Goal: Task Accomplishment & Management: Manage account settings

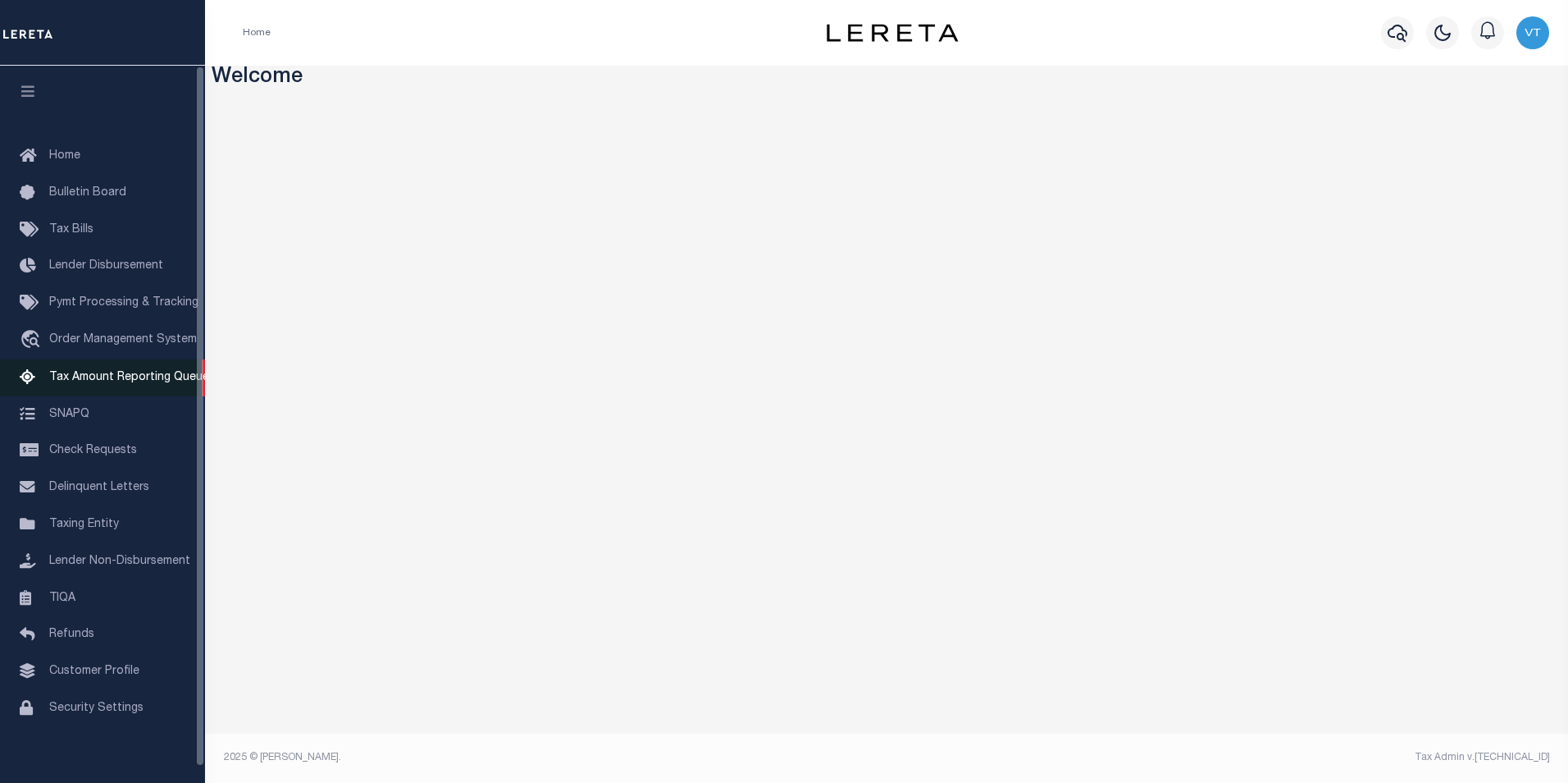
click at [80, 384] on span "Tax Amount Reporting Queue" at bounding box center [129, 377] width 160 height 11
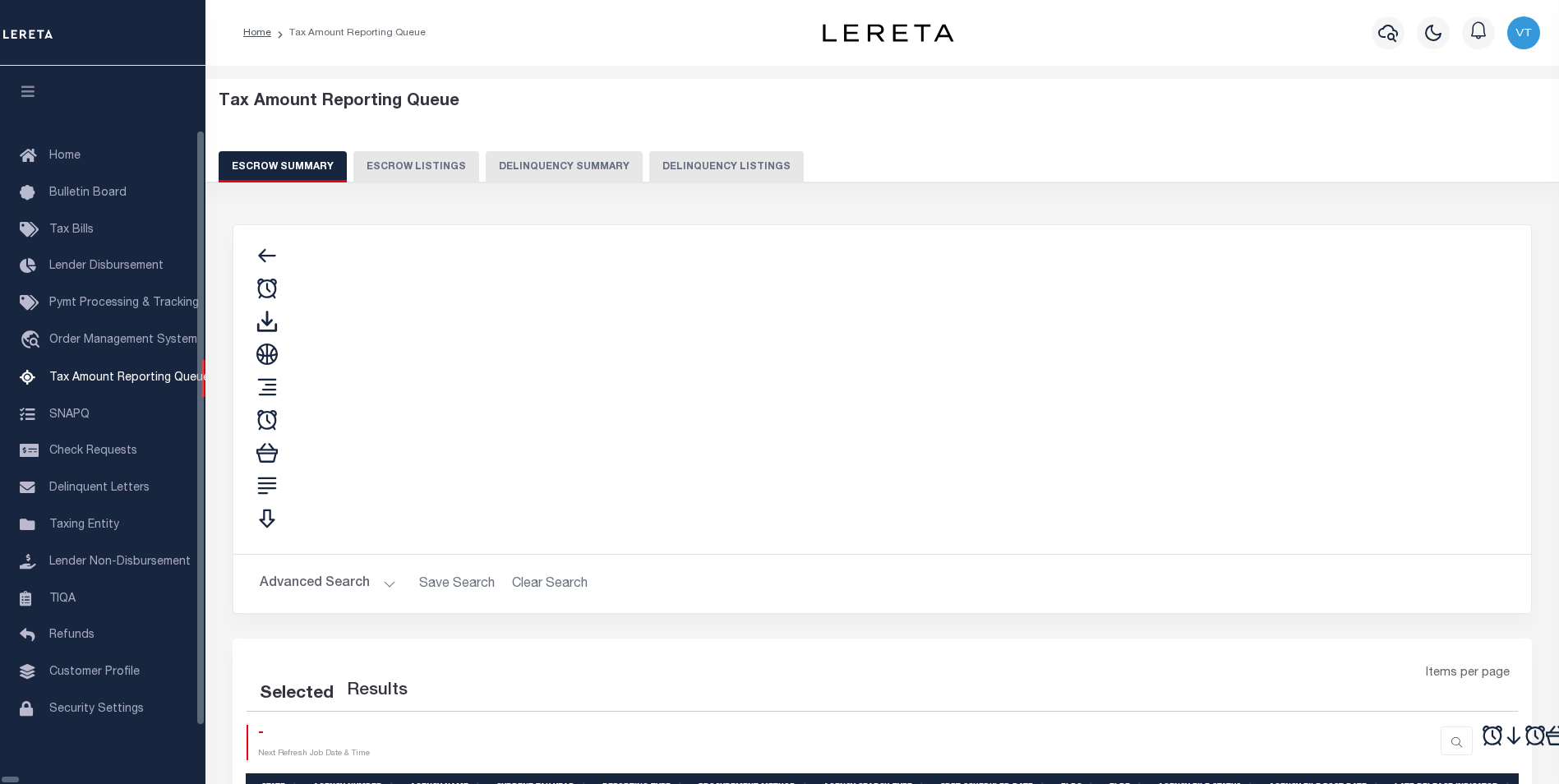
select select
select select "100"
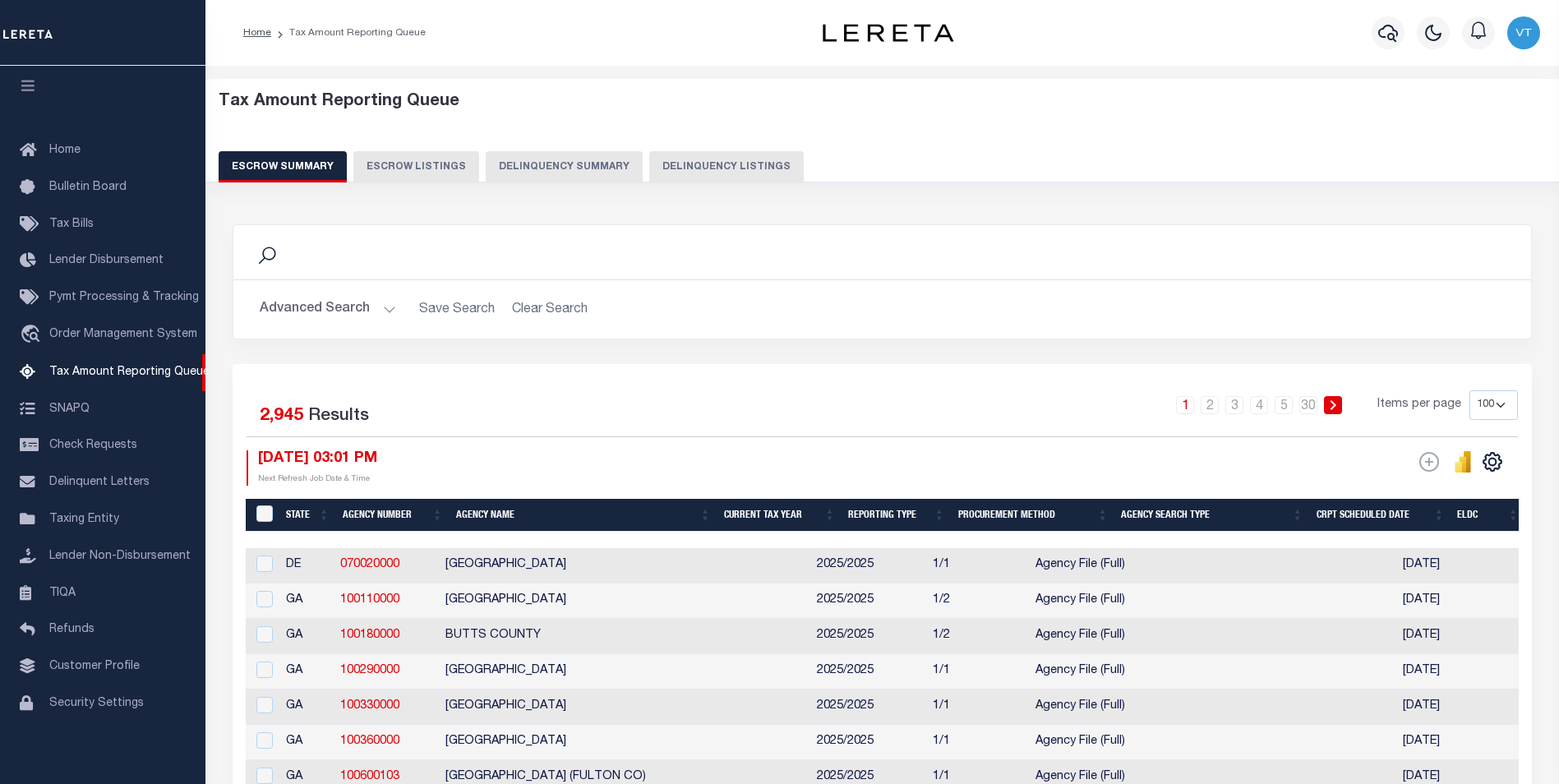
click at [371, 311] on button "Advanced Search" at bounding box center [328, 309] width 137 height 32
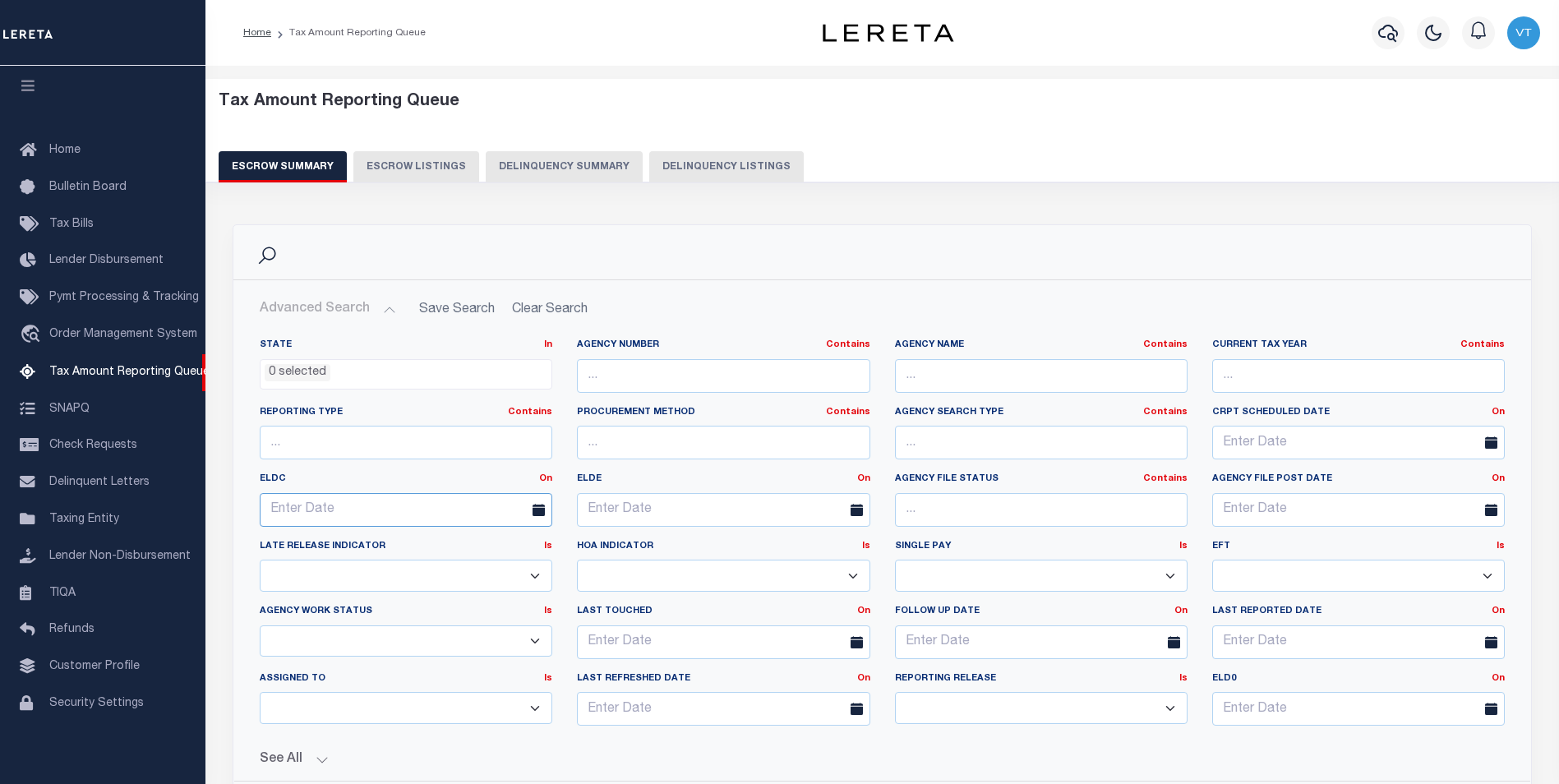
click at [393, 510] on input "text" at bounding box center [406, 510] width 292 height 34
click at [453, 700] on span "24" at bounding box center [458, 698] width 32 height 32
type input "10-24-2025"
click at [641, 515] on input "text" at bounding box center [723, 510] width 292 height 34
click at [771, 728] on span "31" at bounding box center [776, 730] width 32 height 32
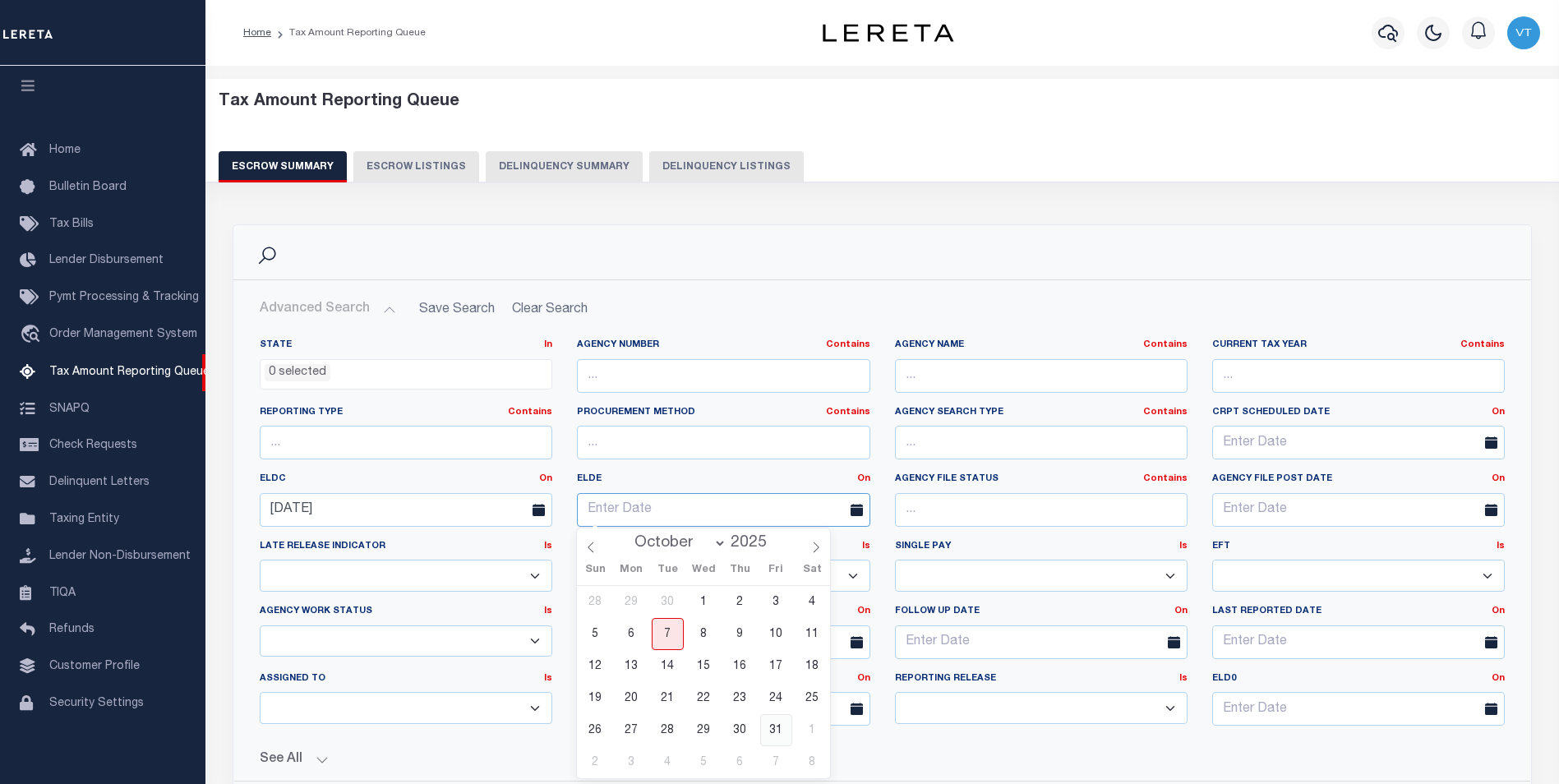
type input "10-31-2025"
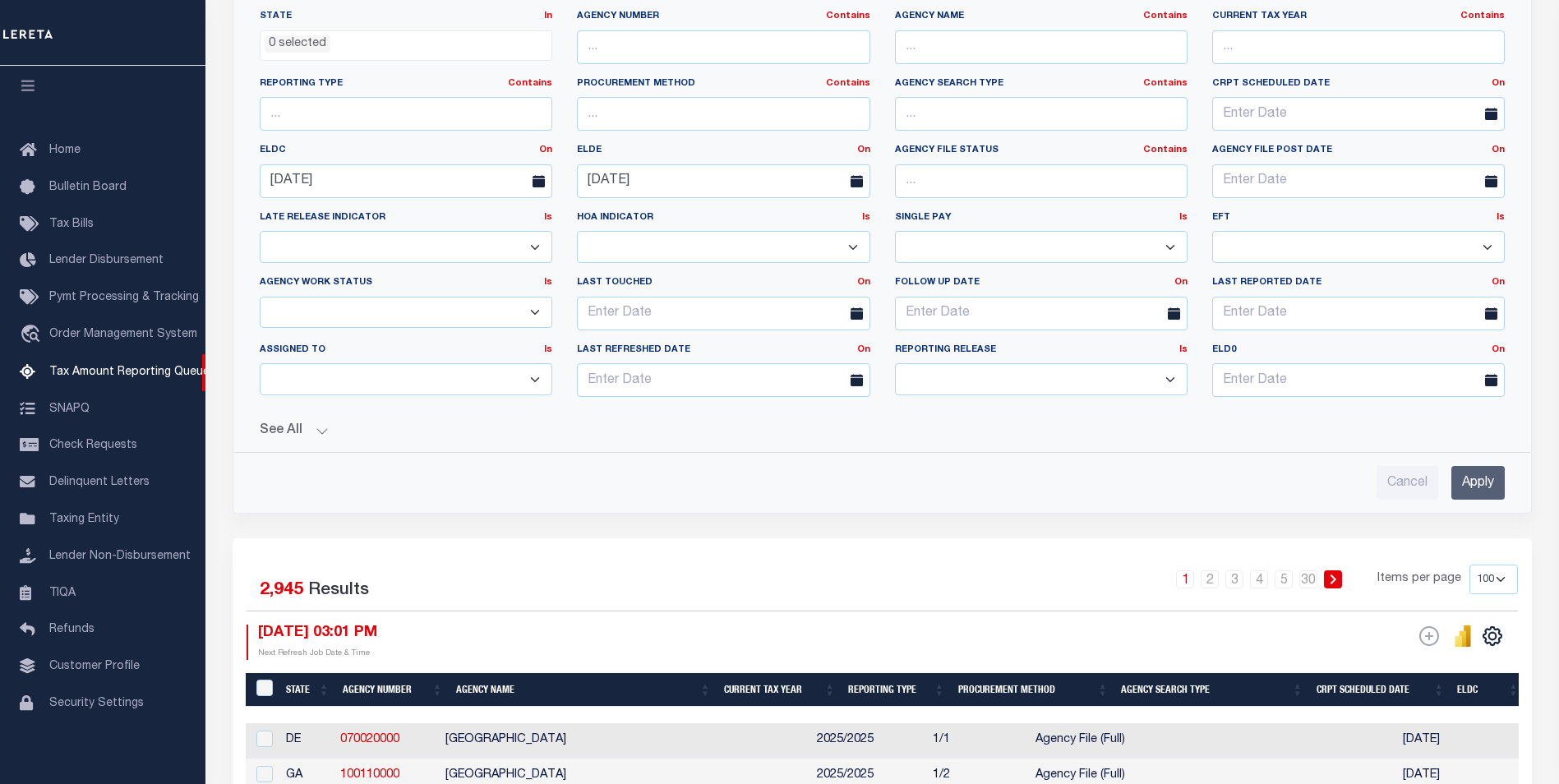
click at [1476, 477] on input "Apply" at bounding box center [1477, 482] width 53 height 34
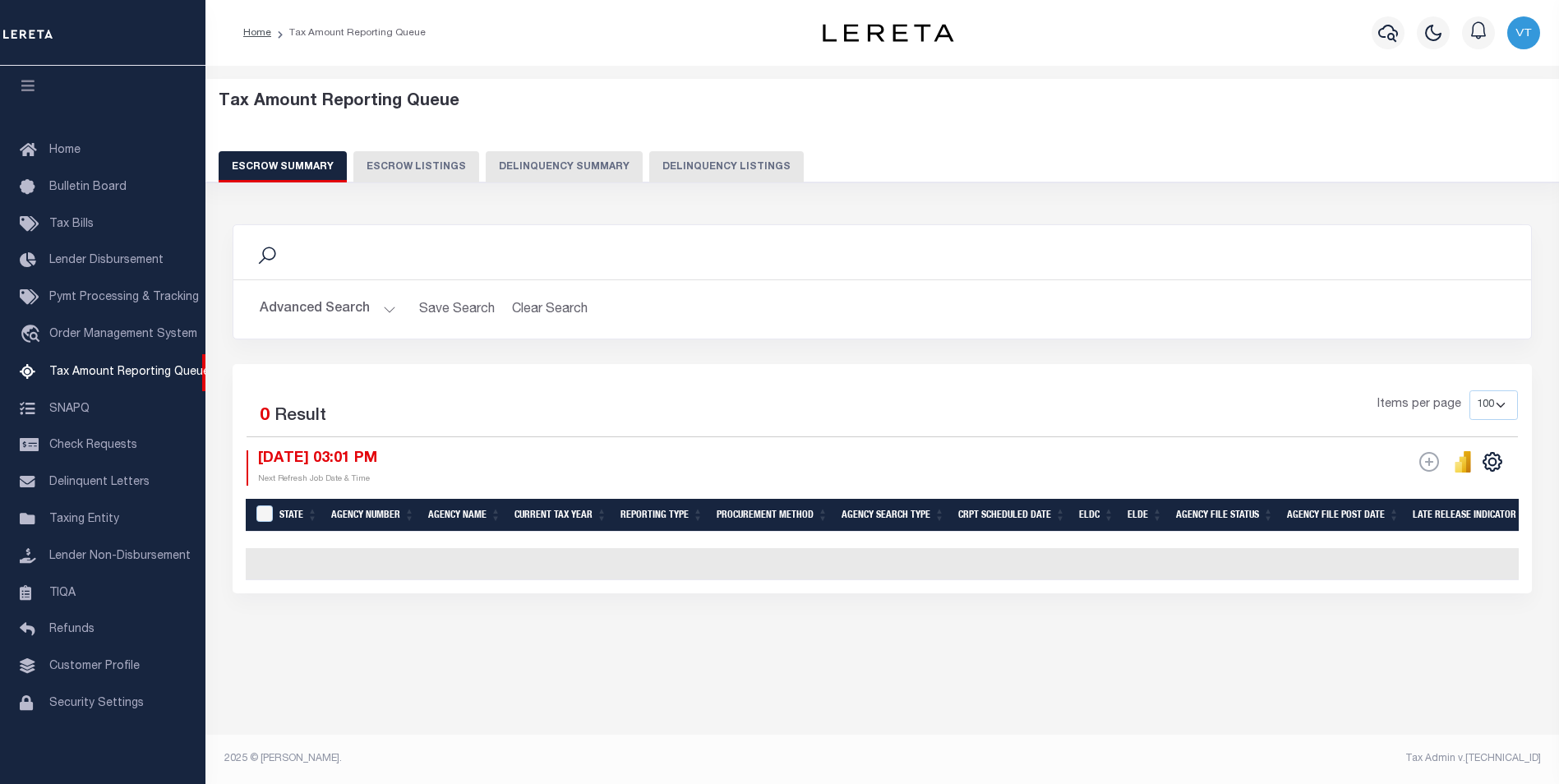
scroll to position [0, 0]
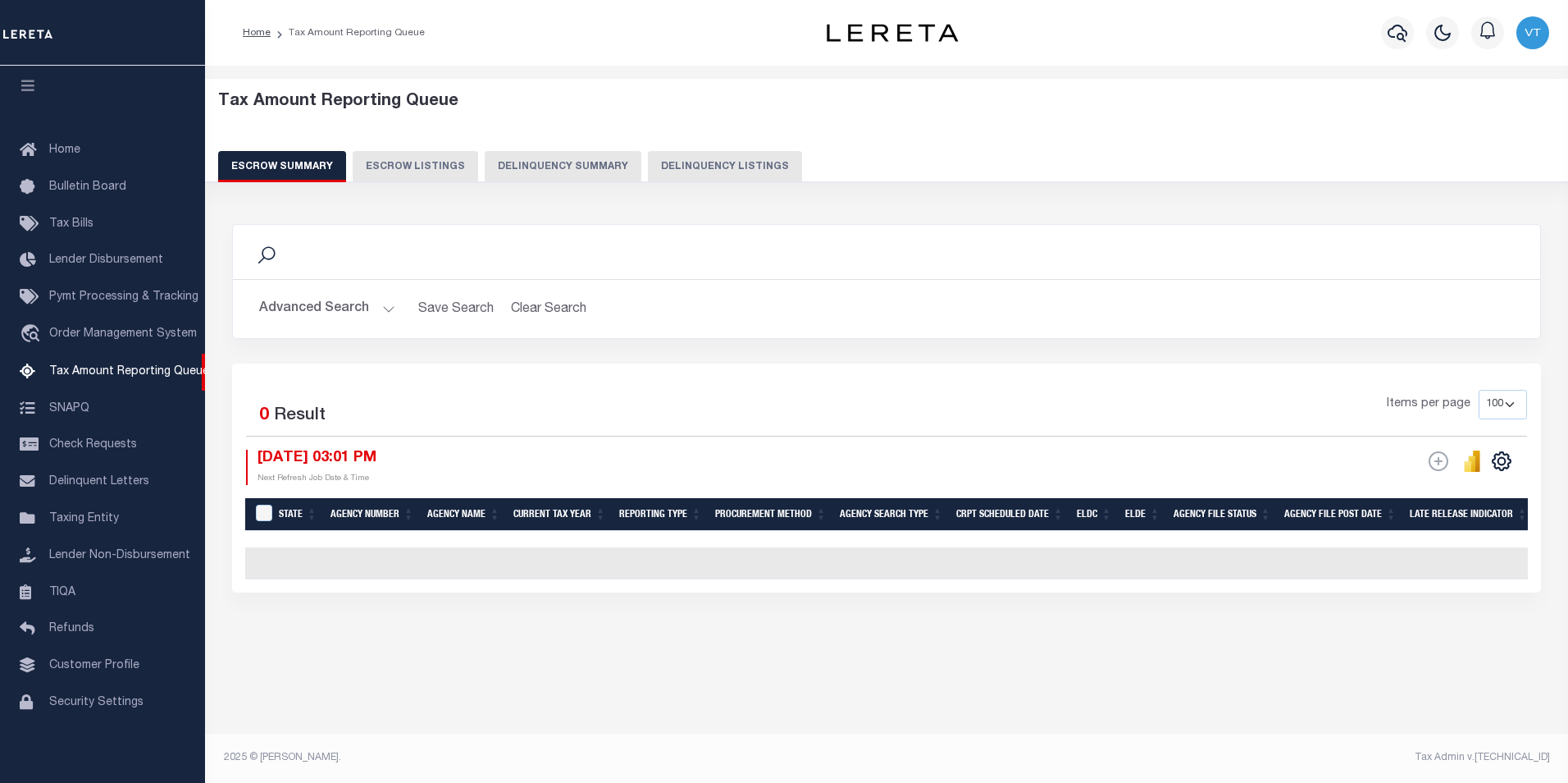
click at [361, 304] on button "Advanced Search" at bounding box center [327, 309] width 137 height 32
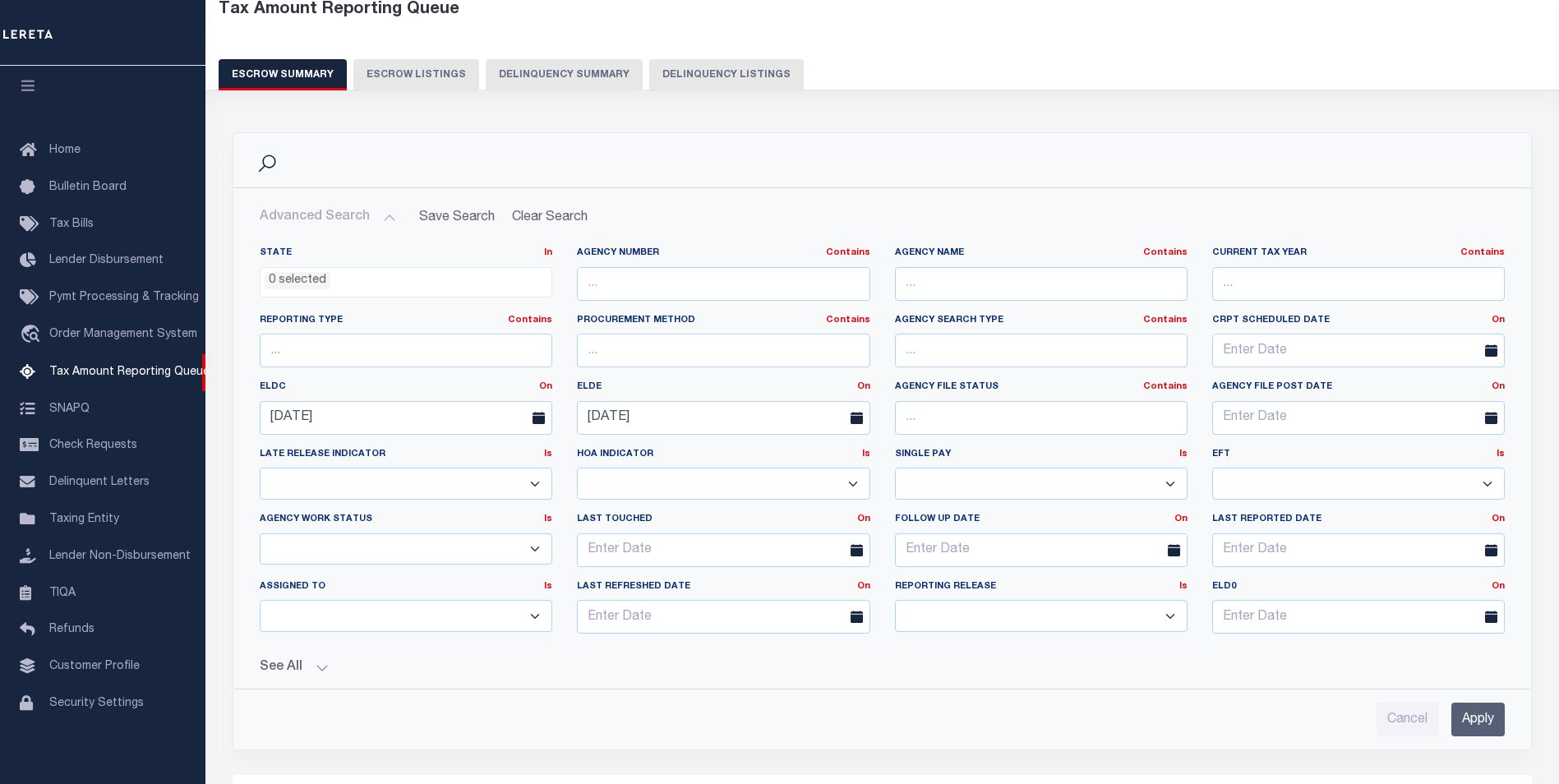
scroll to position [164, 0]
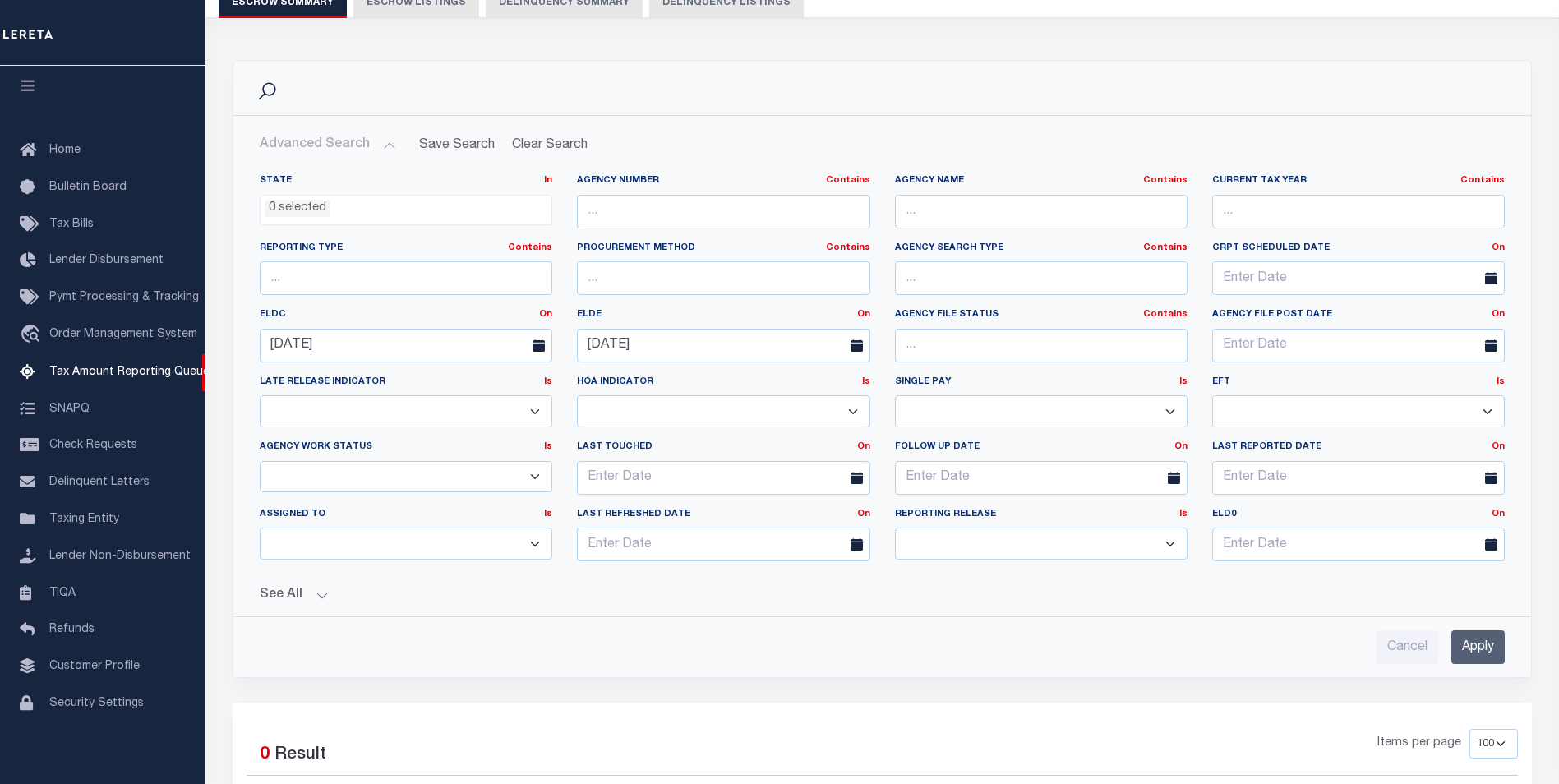
click at [1480, 651] on input "Apply" at bounding box center [1477, 647] width 53 height 34
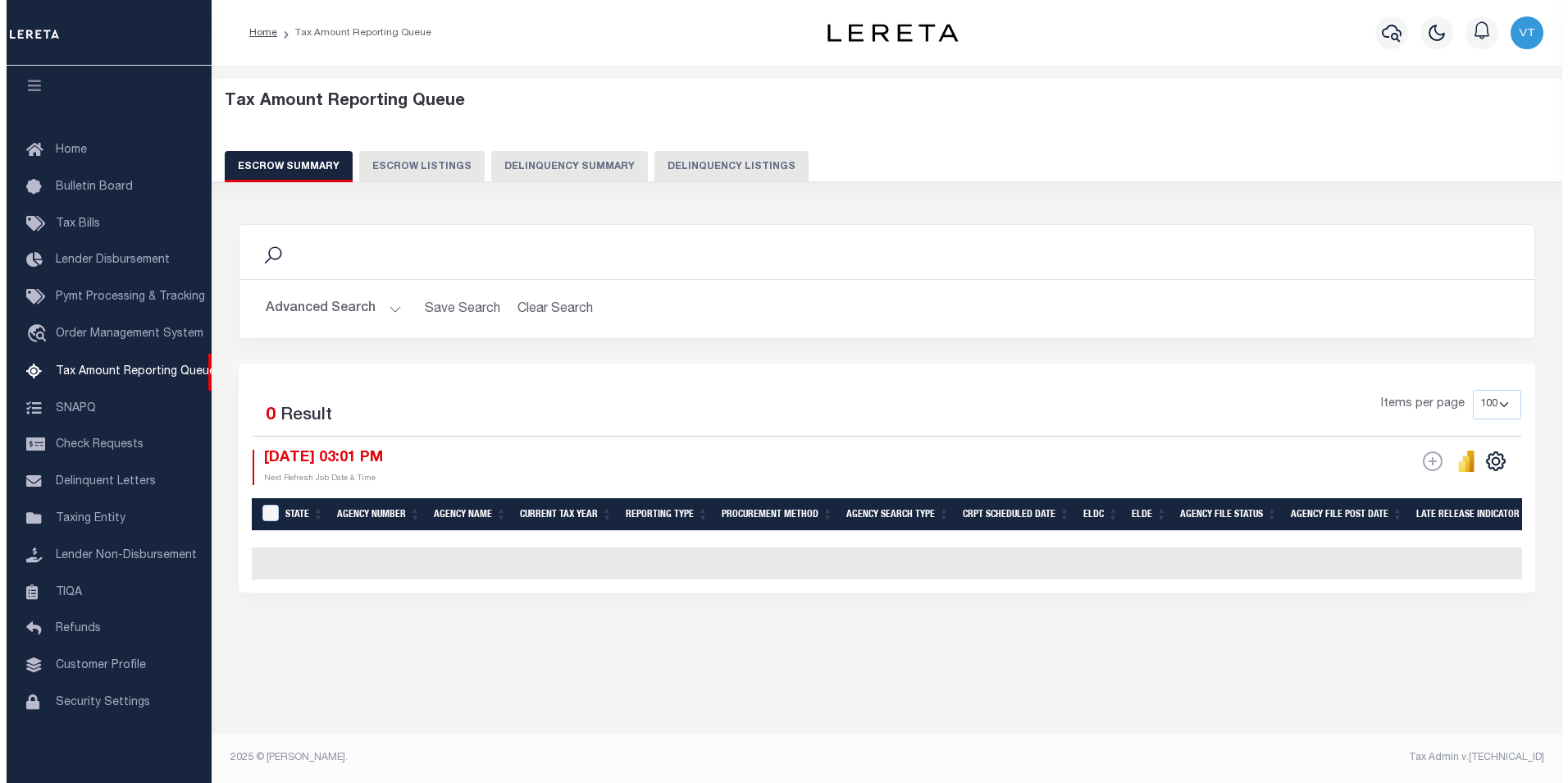
scroll to position [0, 0]
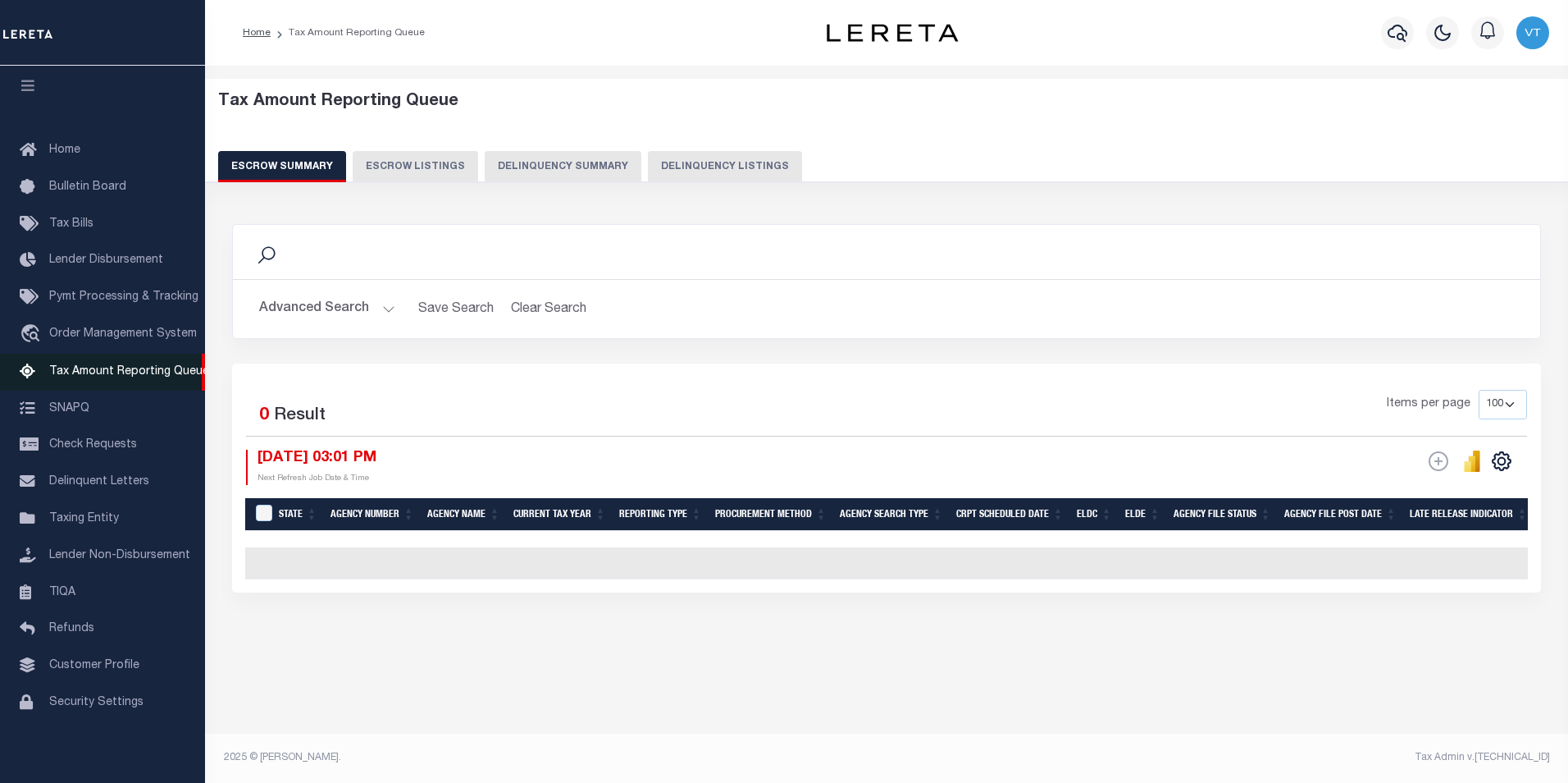
click at [82, 366] on span "Tax Amount Reporting Queue" at bounding box center [129, 371] width 160 height 11
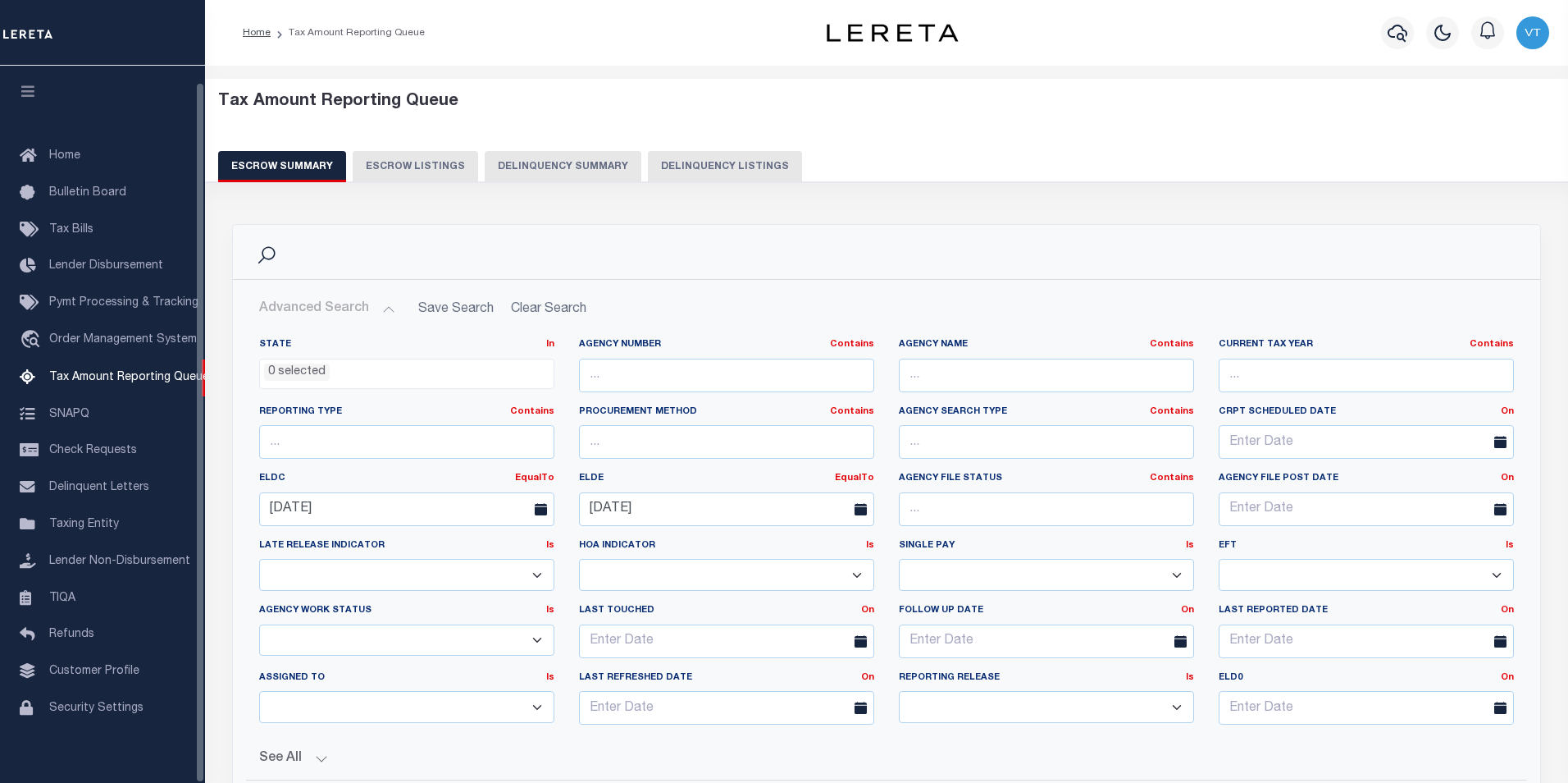
select select
select select "100"
select select "9"
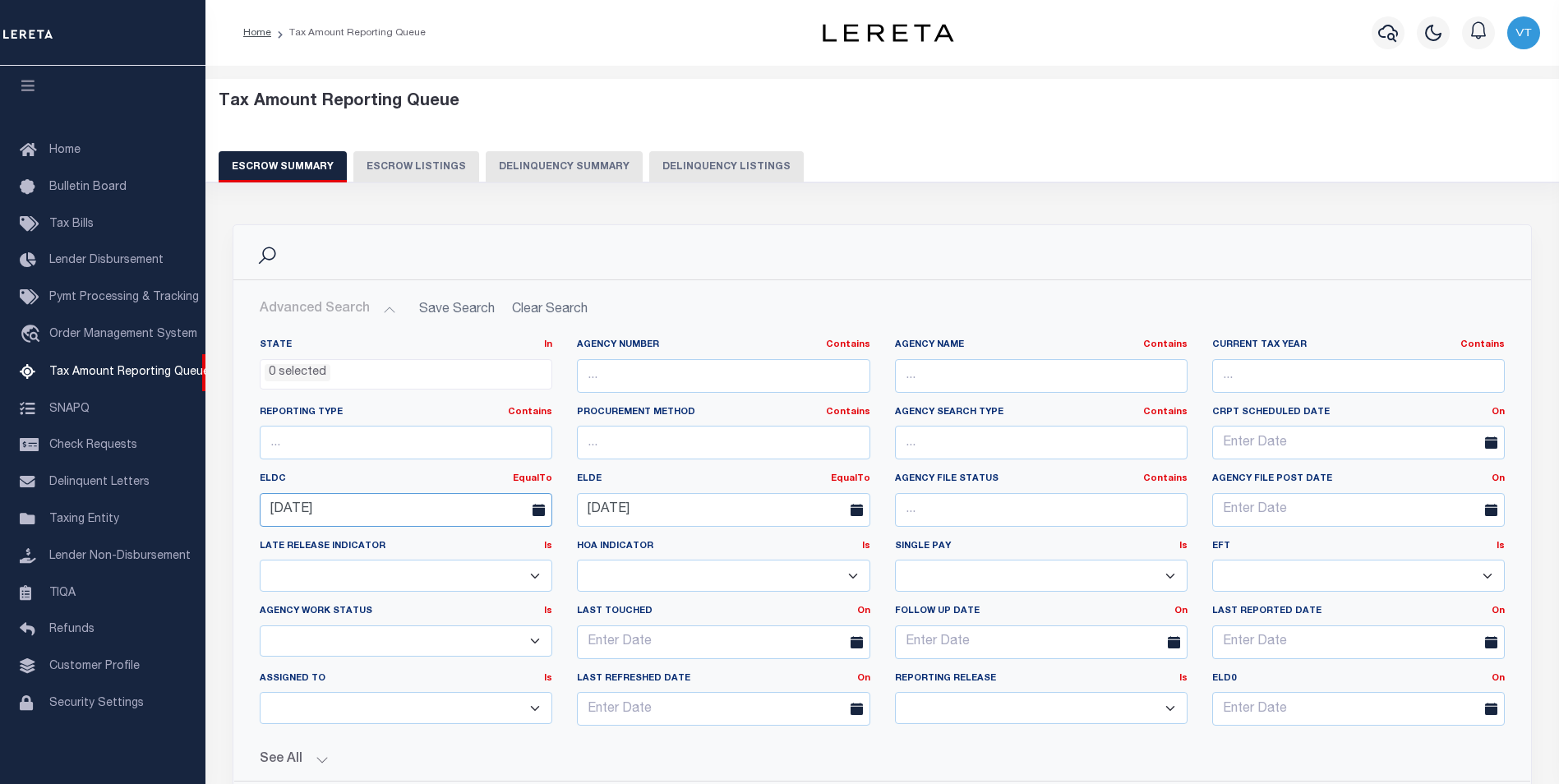
click at [437, 514] on input "10-24-2025" at bounding box center [406, 510] width 292 height 34
click at [352, 632] on span "7" at bounding box center [349, 633] width 32 height 32
type input "10-07-2025"
click at [379, 519] on input "10-07-2025" at bounding box center [406, 510] width 292 height 34
drag, startPoint x: 375, startPoint y: 512, endPoint x: 224, endPoint y: 500, distance: 151.5
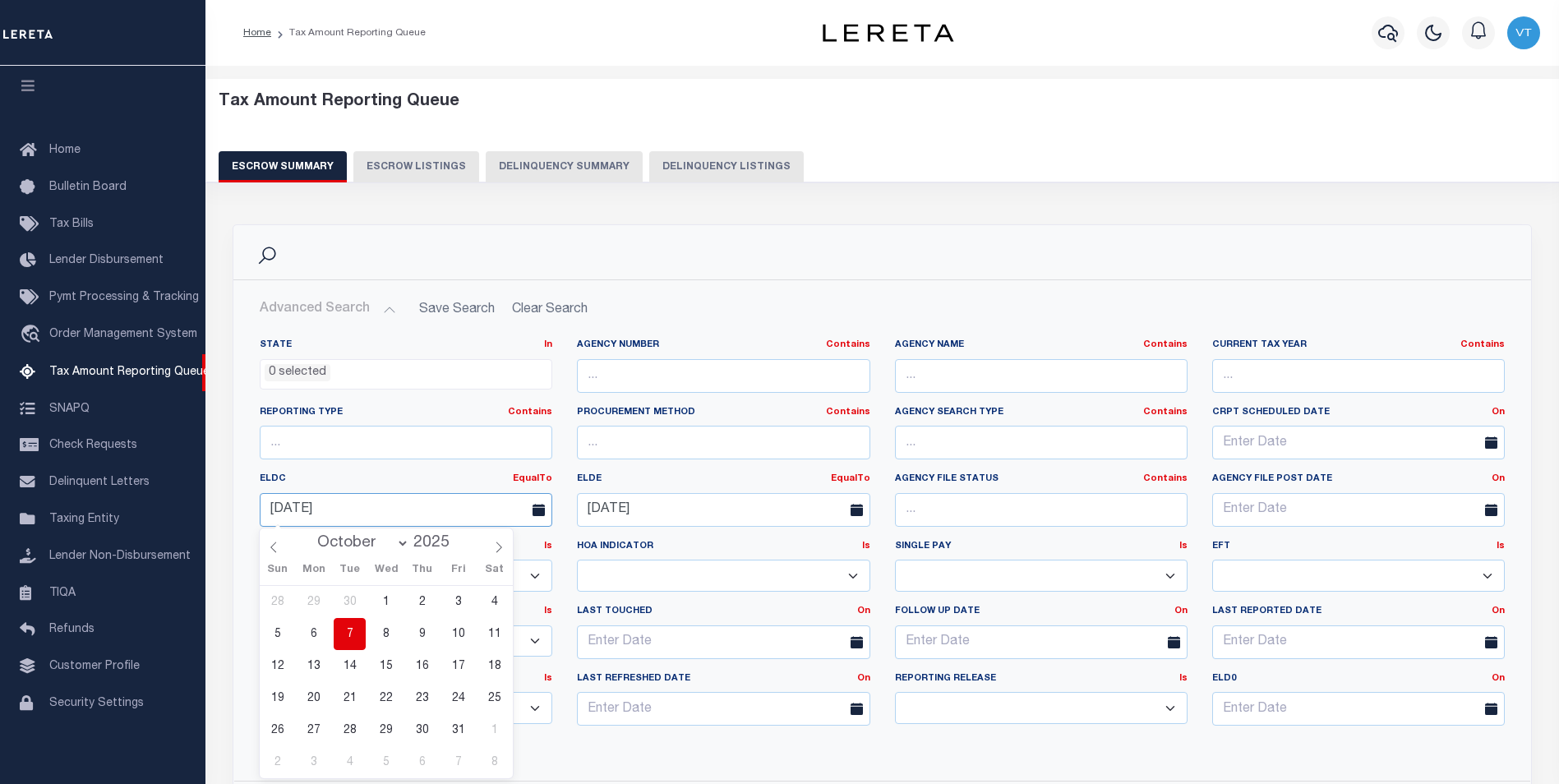
click at [224, 500] on div "Search Advanced Search Save Search Clear Search EscrowSummaryGridWrapper_dynami…" at bounding box center [882, 545] width 1324 height 643
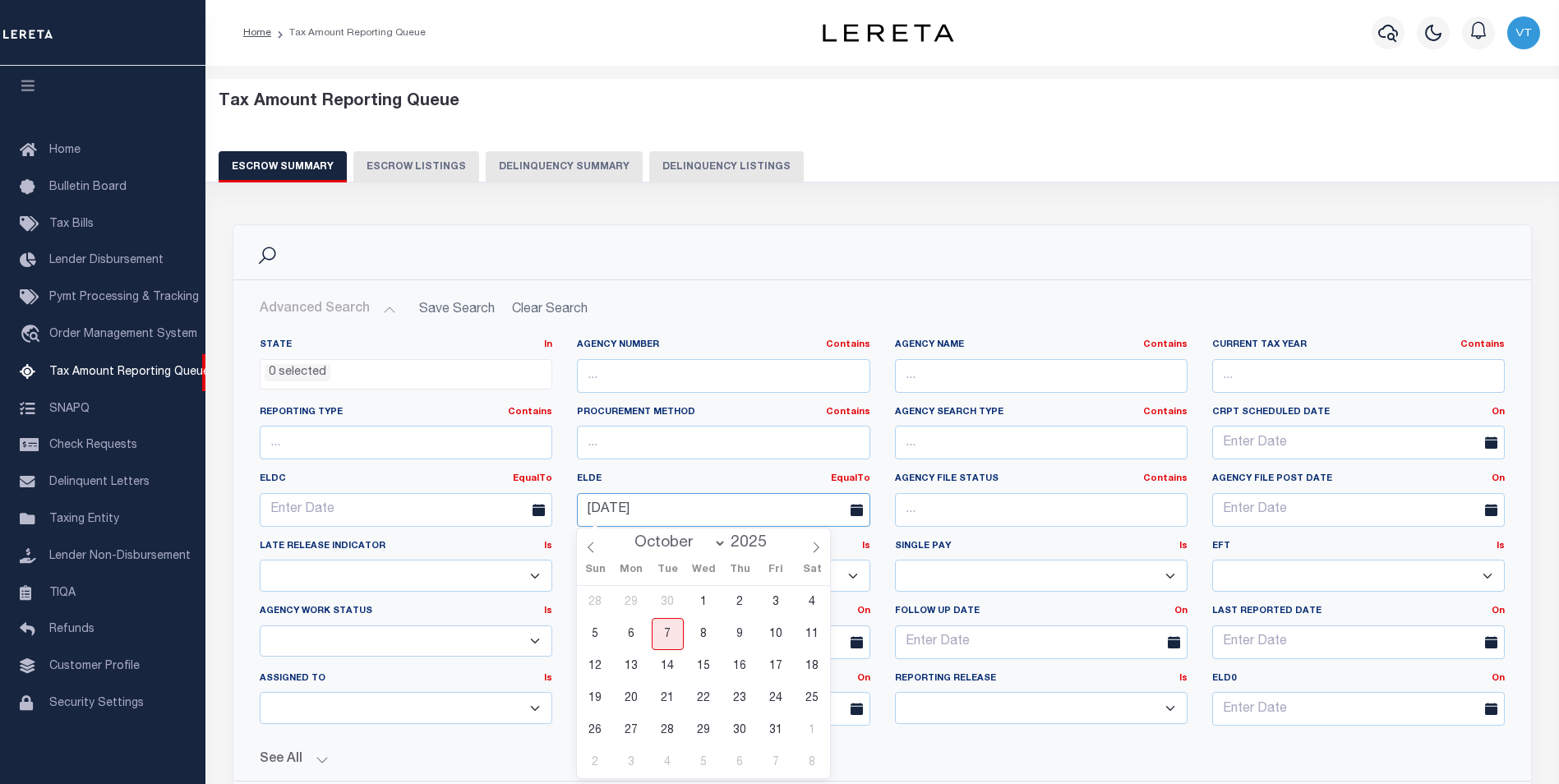
drag, startPoint x: 708, startPoint y: 508, endPoint x: 568, endPoint y: 506, distance: 140.0
click at [568, 506] on div "10-31-2025" at bounding box center [722, 510] width 318 height 34
click at [1351, 742] on div "See All Total Tax Accounts Equals Equals Is Not Equal To" at bounding box center [882, 752] width 1245 height 29
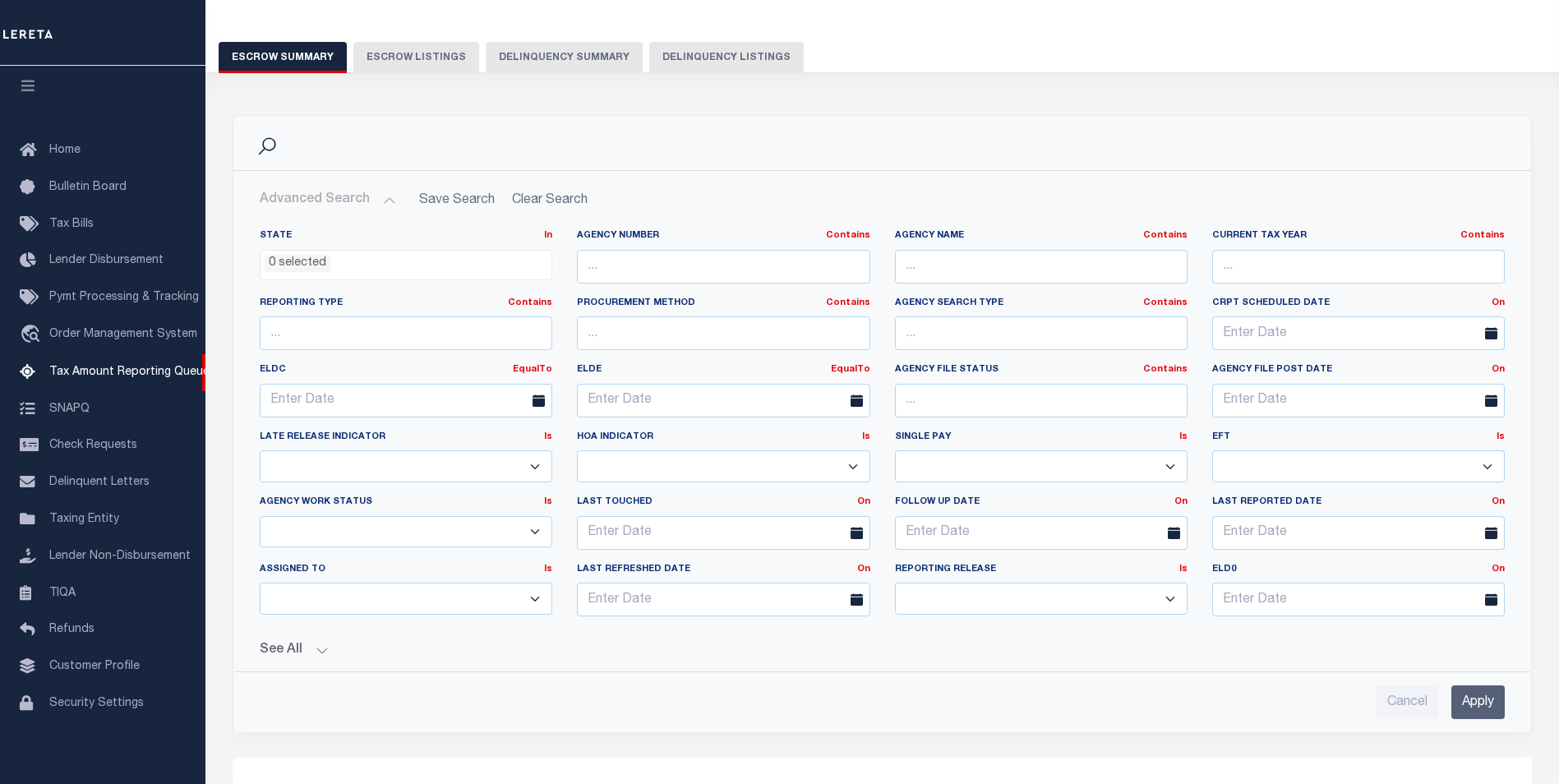
scroll to position [246, 0]
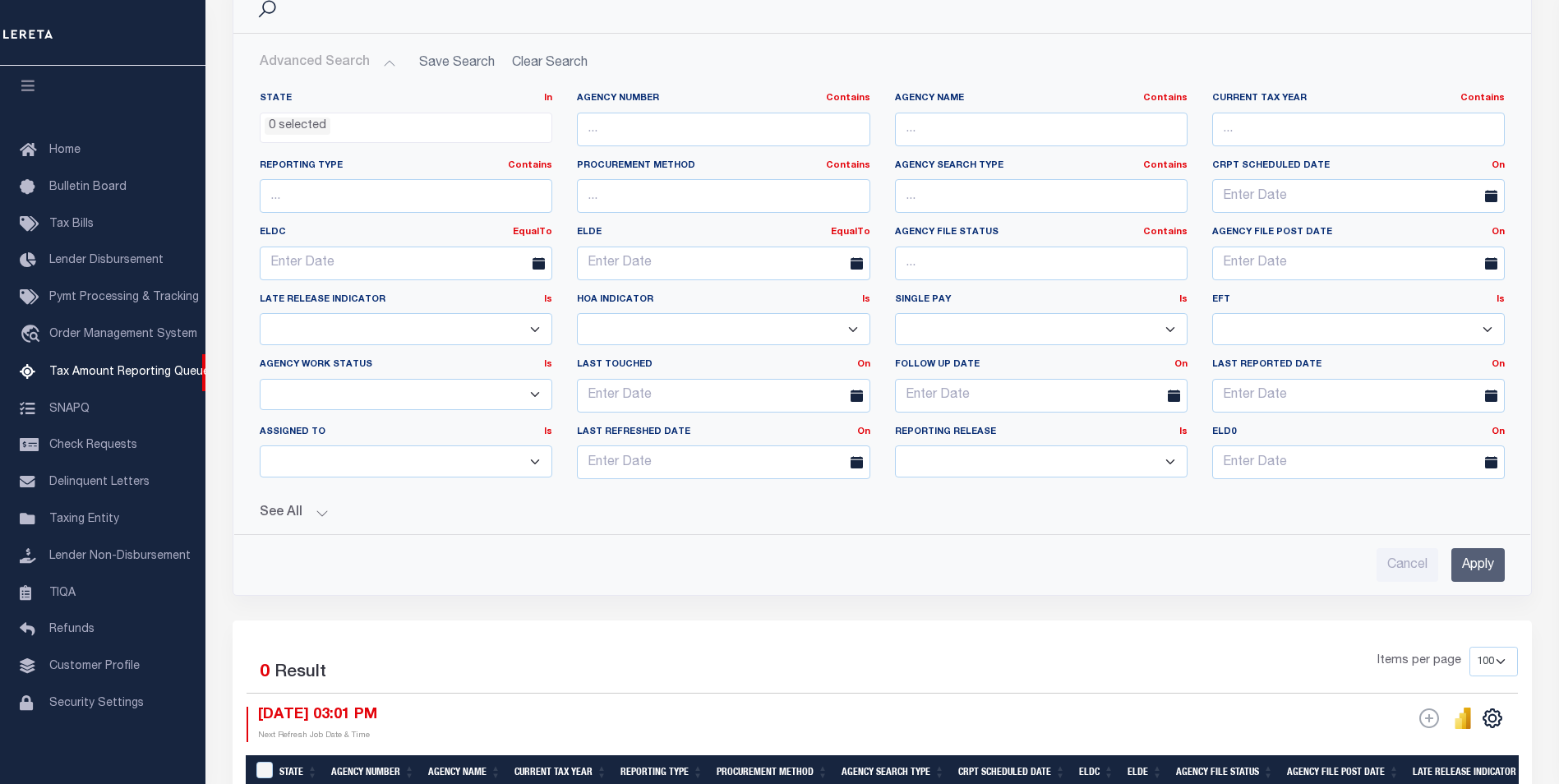
click at [1483, 566] on input "Apply" at bounding box center [1477, 565] width 53 height 34
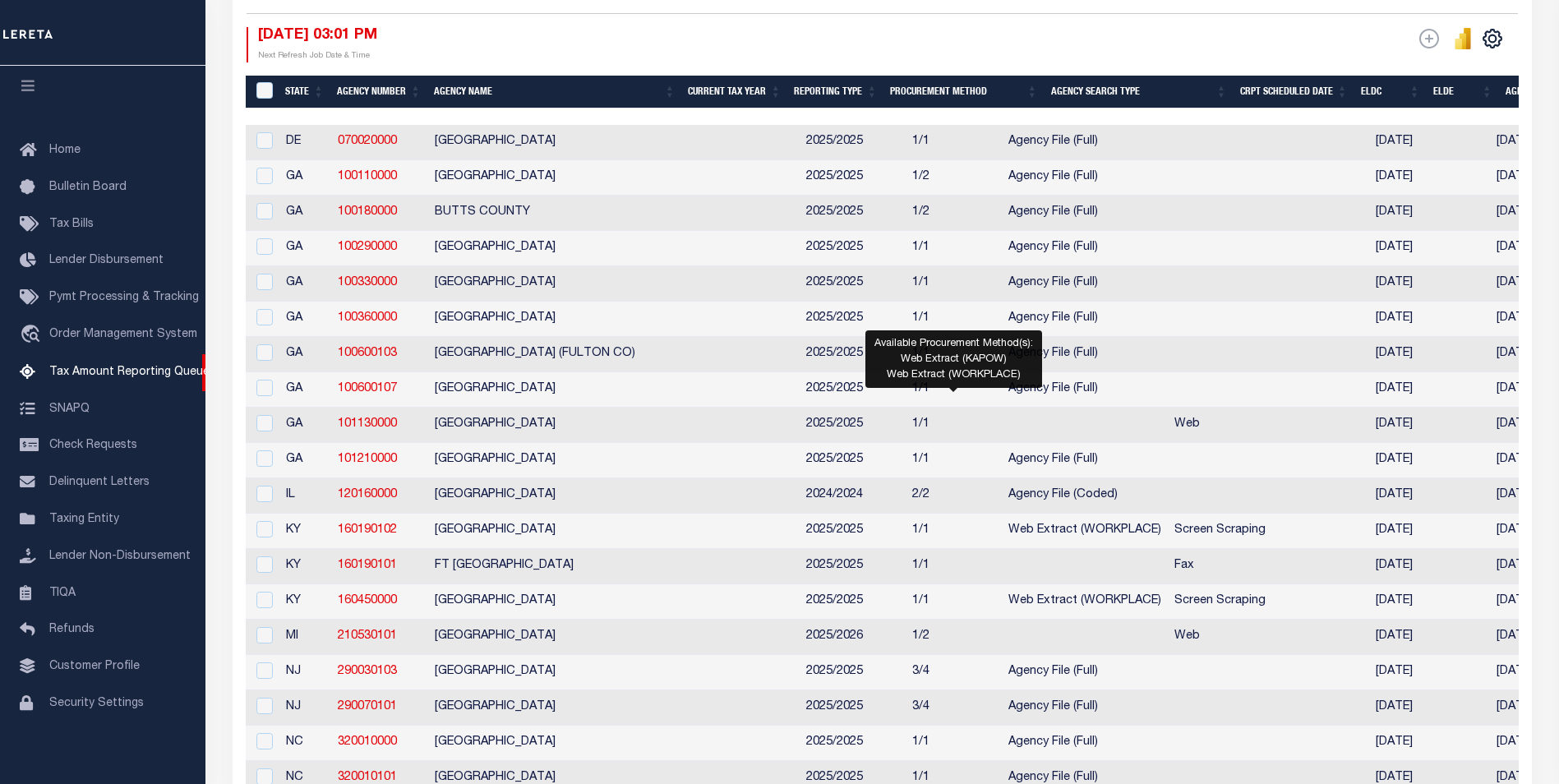
scroll to position [0, 0]
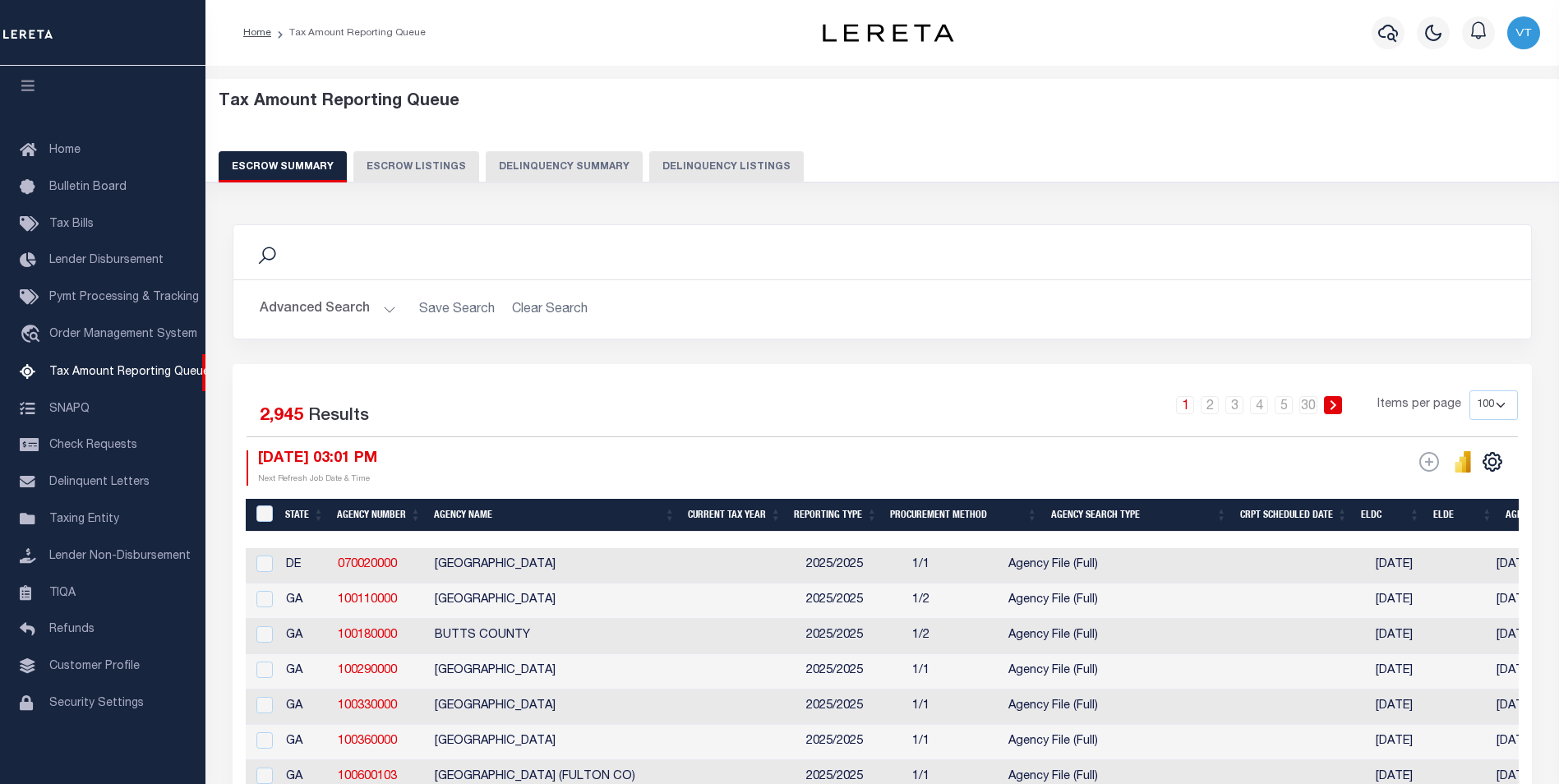
click at [383, 314] on button "Advanced Search" at bounding box center [328, 309] width 137 height 32
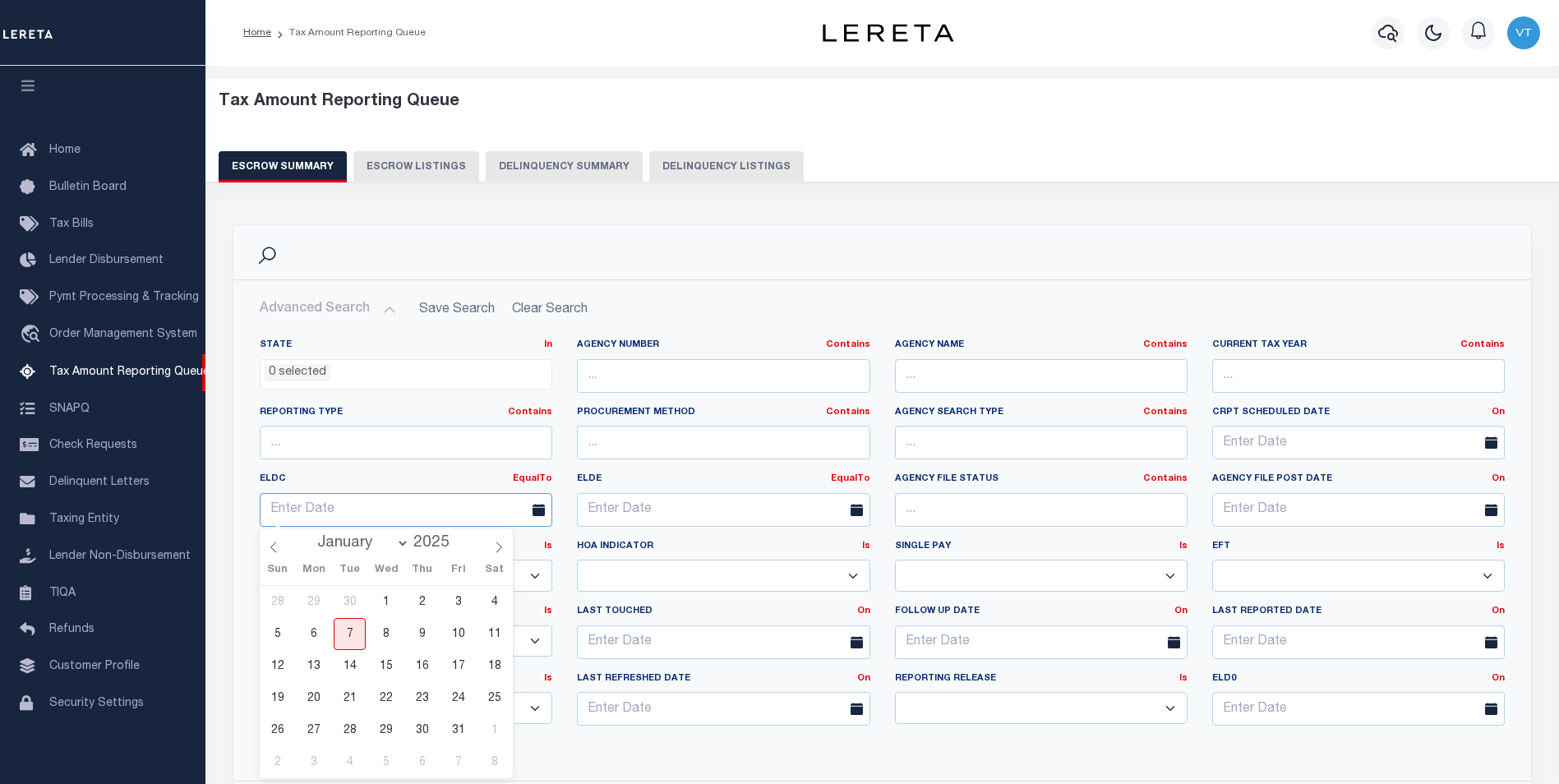
click at [339, 512] on input "text" at bounding box center [406, 510] width 292 height 34
click at [270, 542] on icon at bounding box center [274, 547] width 11 height 11
select select "8"
click at [415, 703] on span "25" at bounding box center [422, 698] width 32 height 32
type input "09-25-2025"
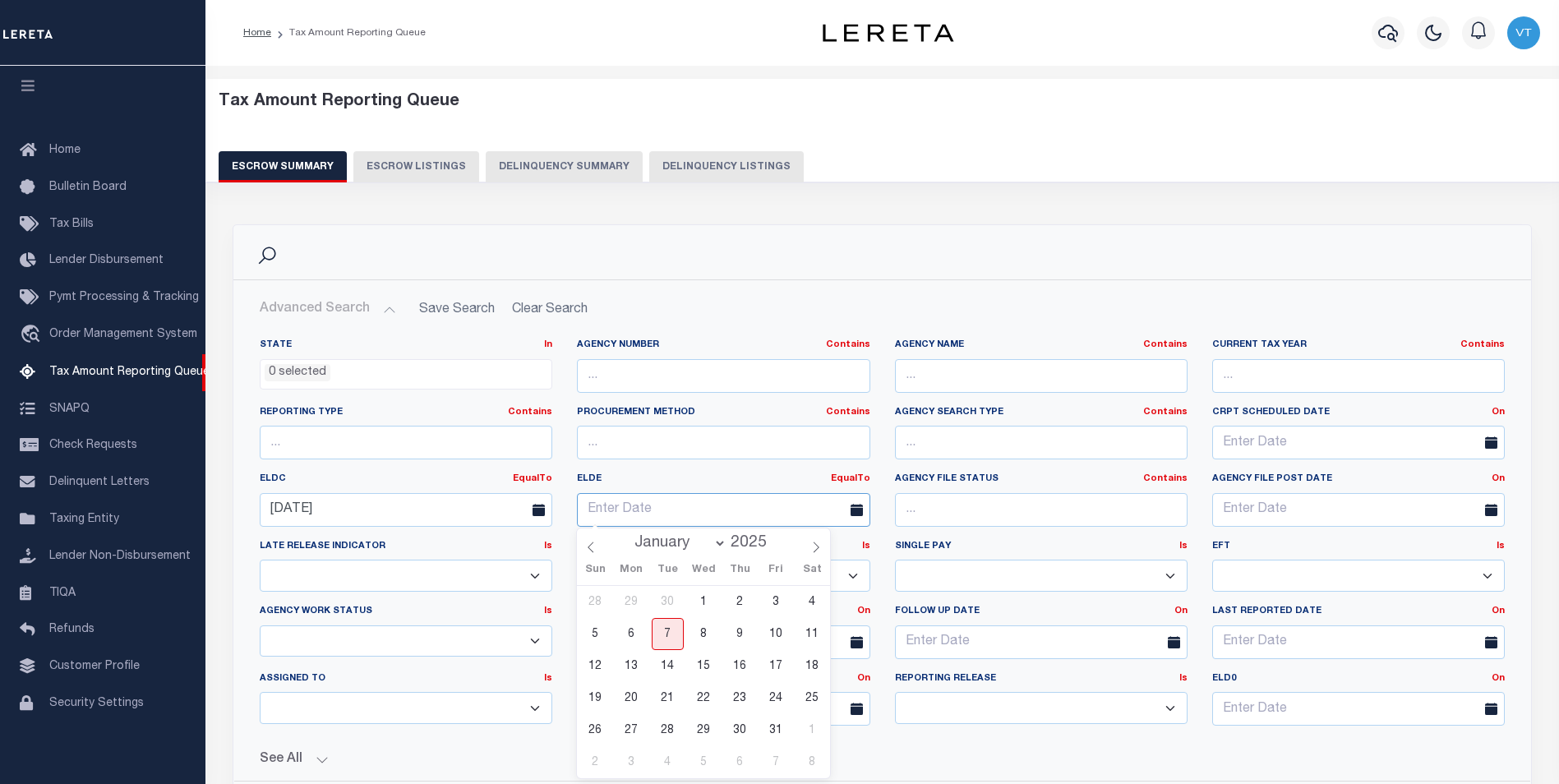
click at [652, 510] on input "text" at bounding box center [723, 510] width 292 height 34
click at [664, 604] on span "30" at bounding box center [667, 601] width 32 height 32
type input "09-30-2025"
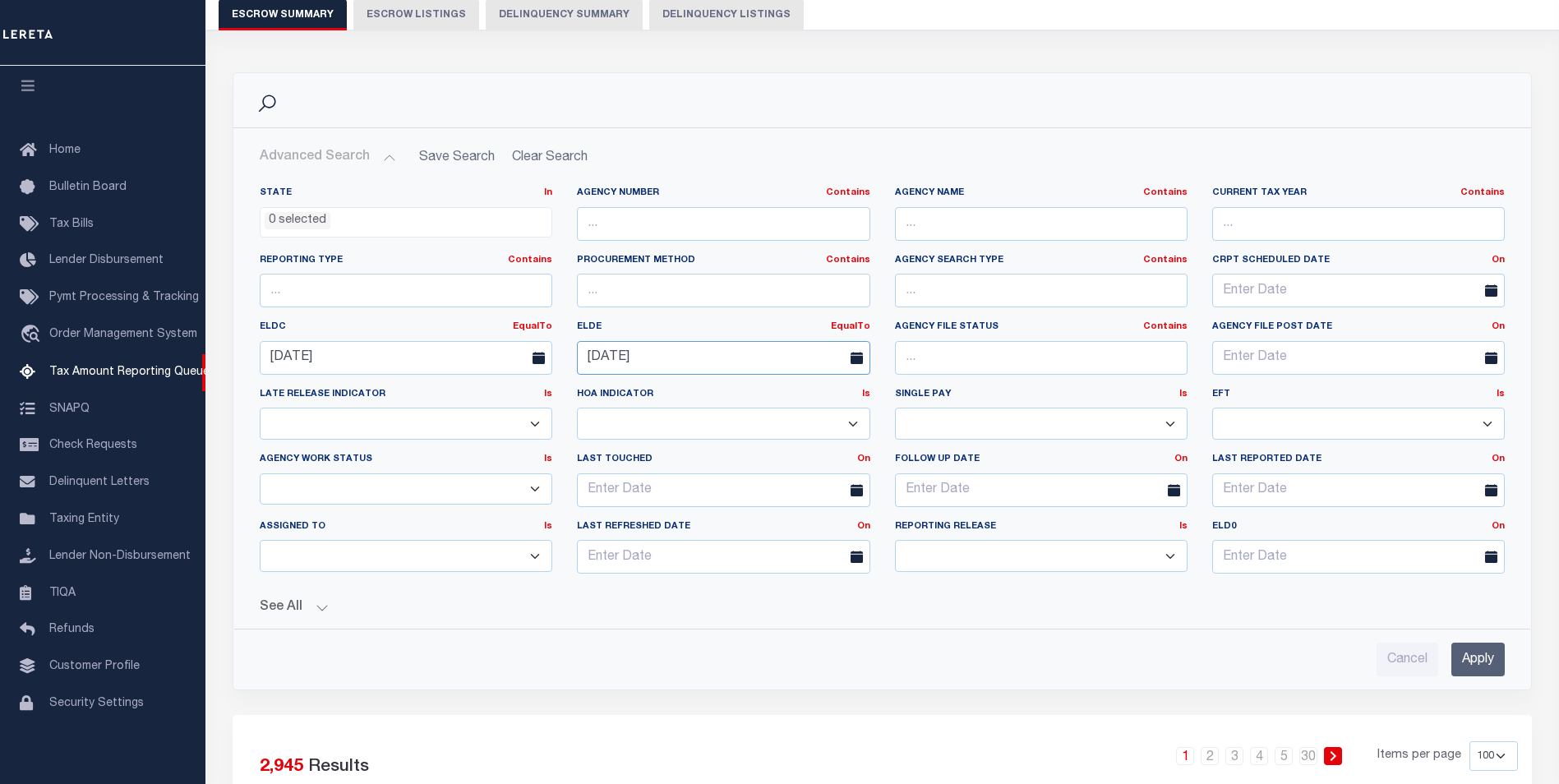
scroll to position [246, 0]
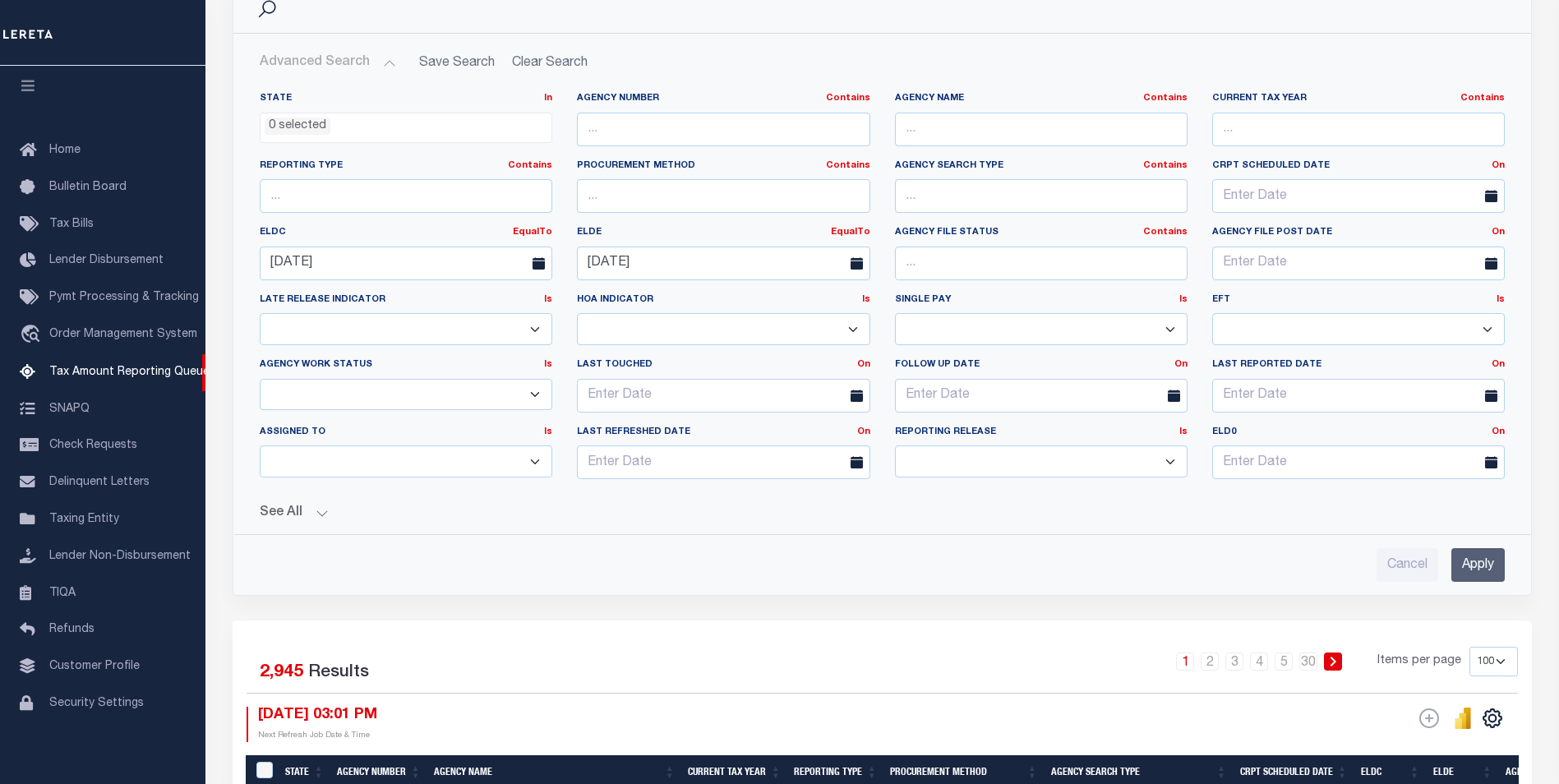
click at [1473, 574] on input "Apply" at bounding box center [1477, 565] width 53 height 34
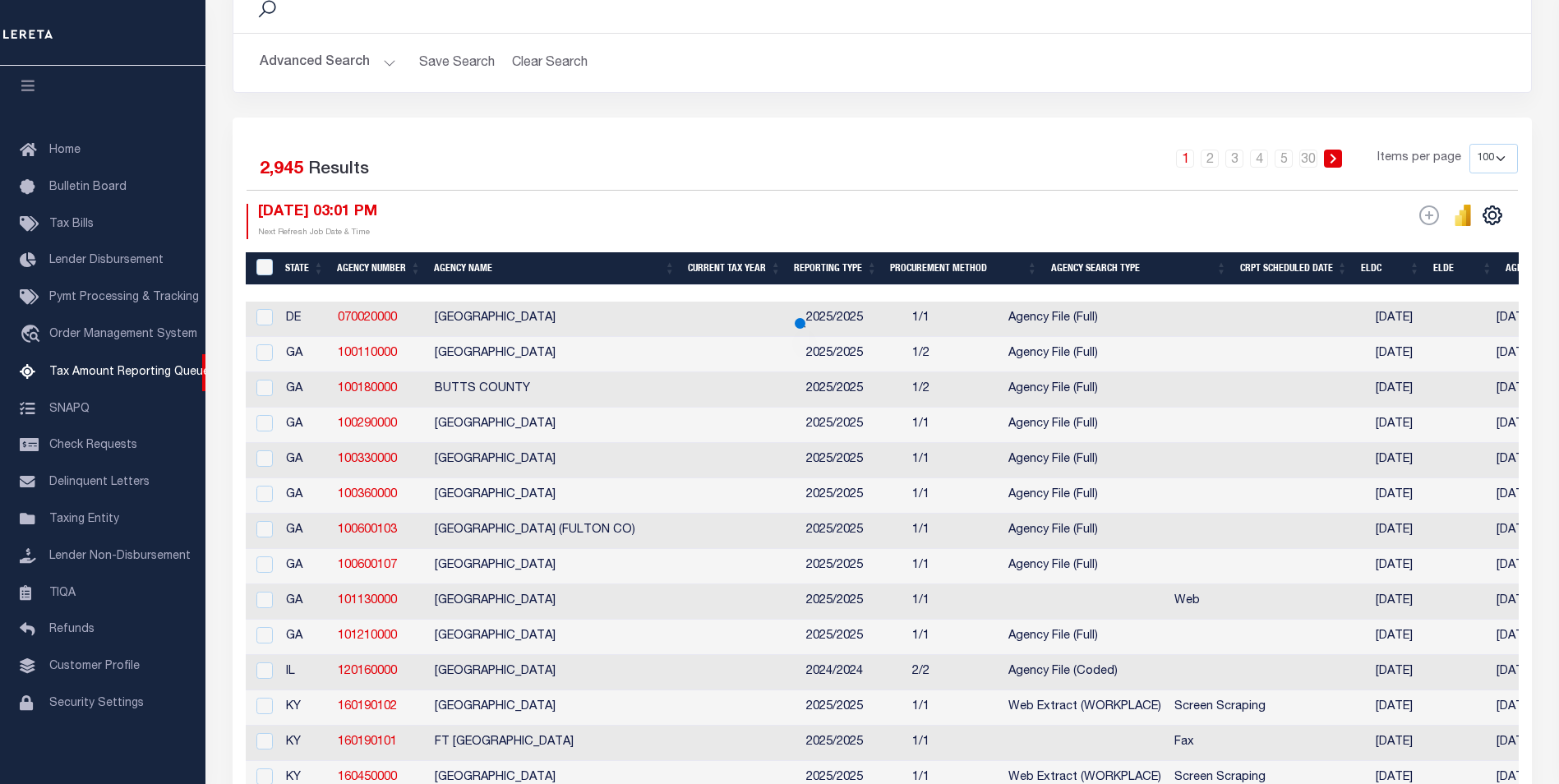
scroll to position [0, 0]
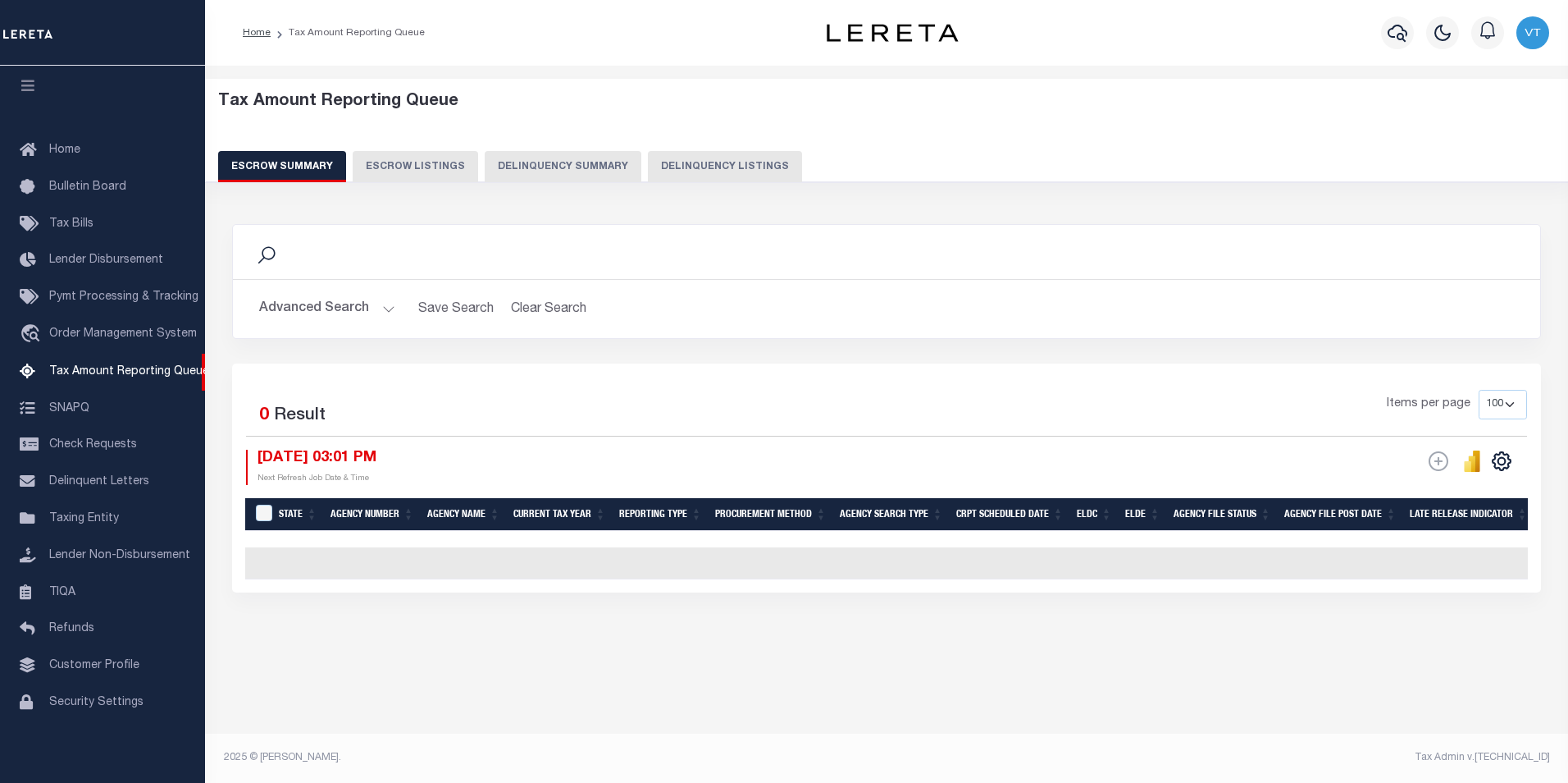
click at [351, 305] on button "Advanced Search" at bounding box center [327, 309] width 137 height 32
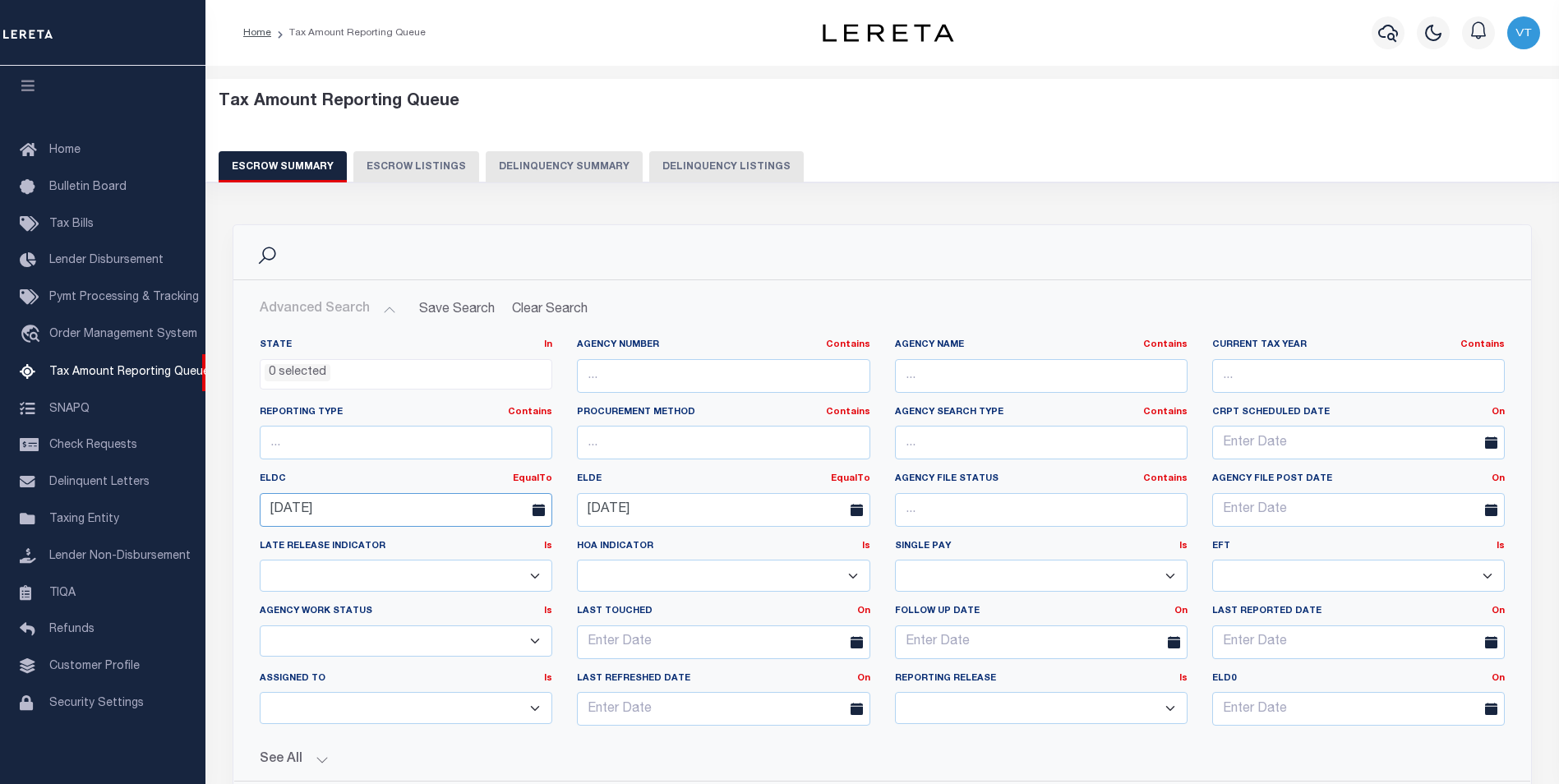
click at [357, 516] on input "09-25-2025" at bounding box center [406, 510] width 292 height 34
click at [341, 504] on input "09-25-2025" at bounding box center [406, 510] width 292 height 34
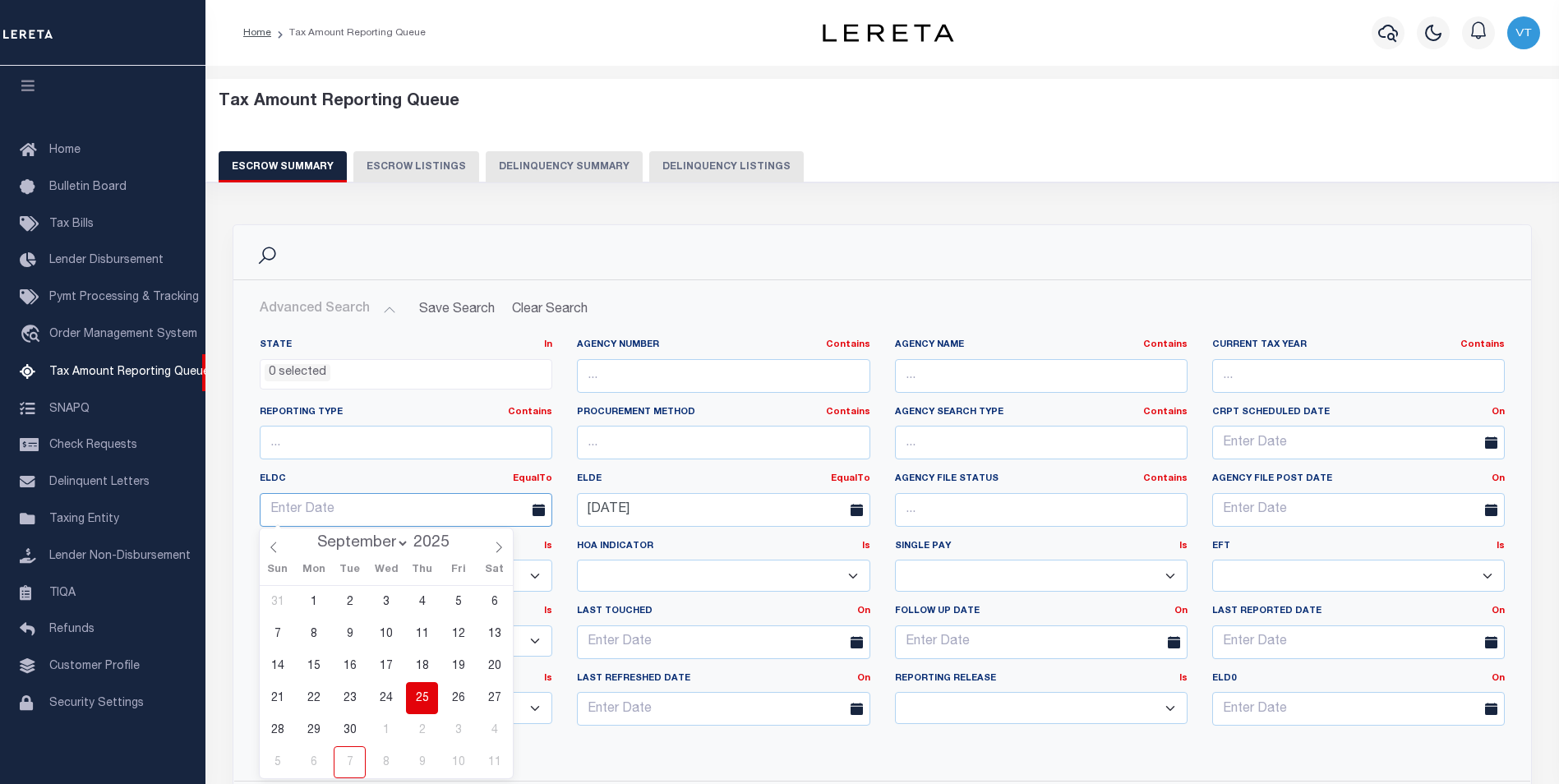
select select "9"
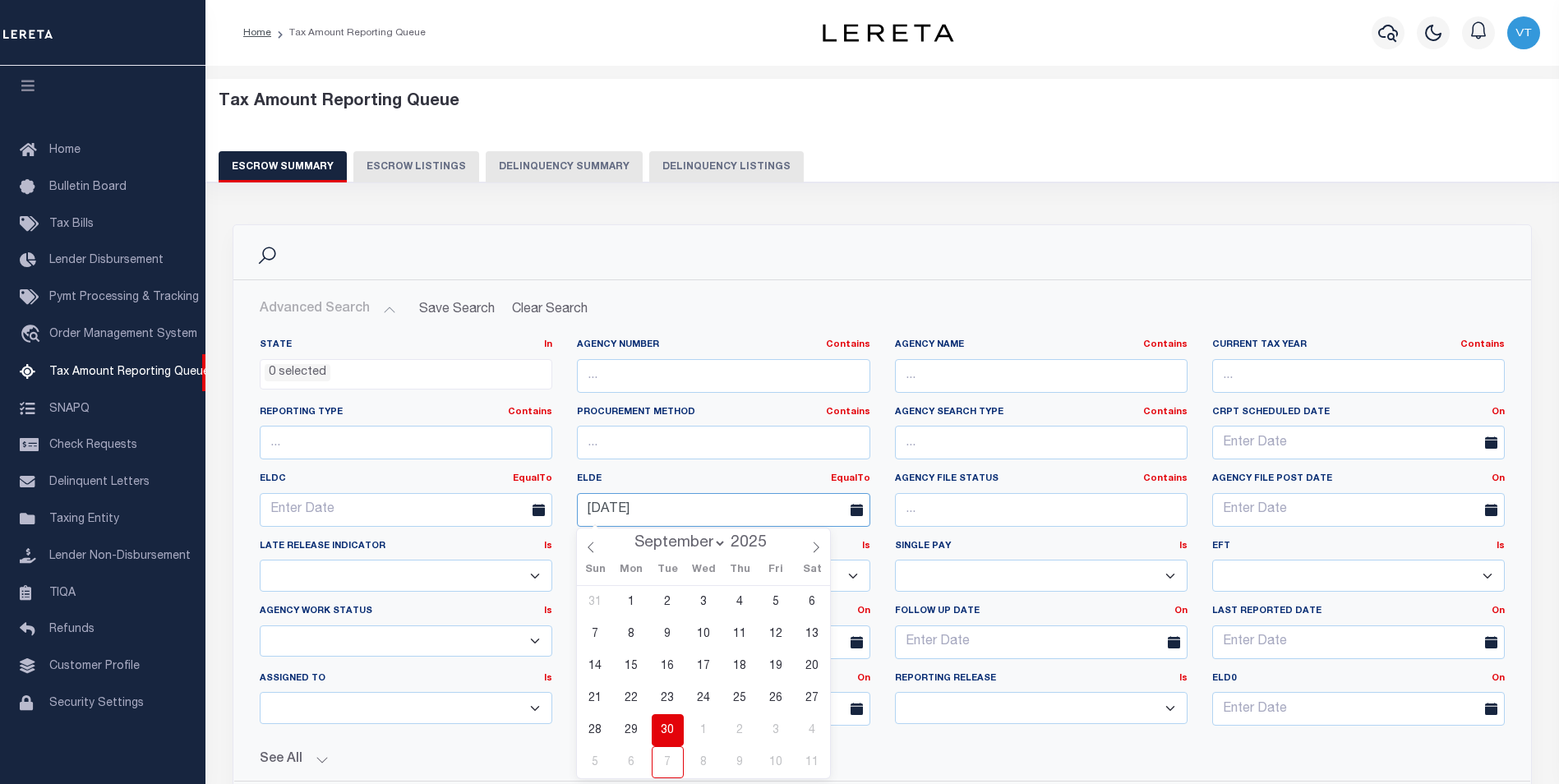
click at [715, 523] on input "09-30-2025" at bounding box center [723, 510] width 292 height 34
click at [683, 507] on input "09-30-2025" at bounding box center [723, 510] width 292 height 34
select select "9"
click at [1462, 748] on div "See All Total Tax Accounts Equals Equals Is Not Equal To" at bounding box center [882, 752] width 1245 height 29
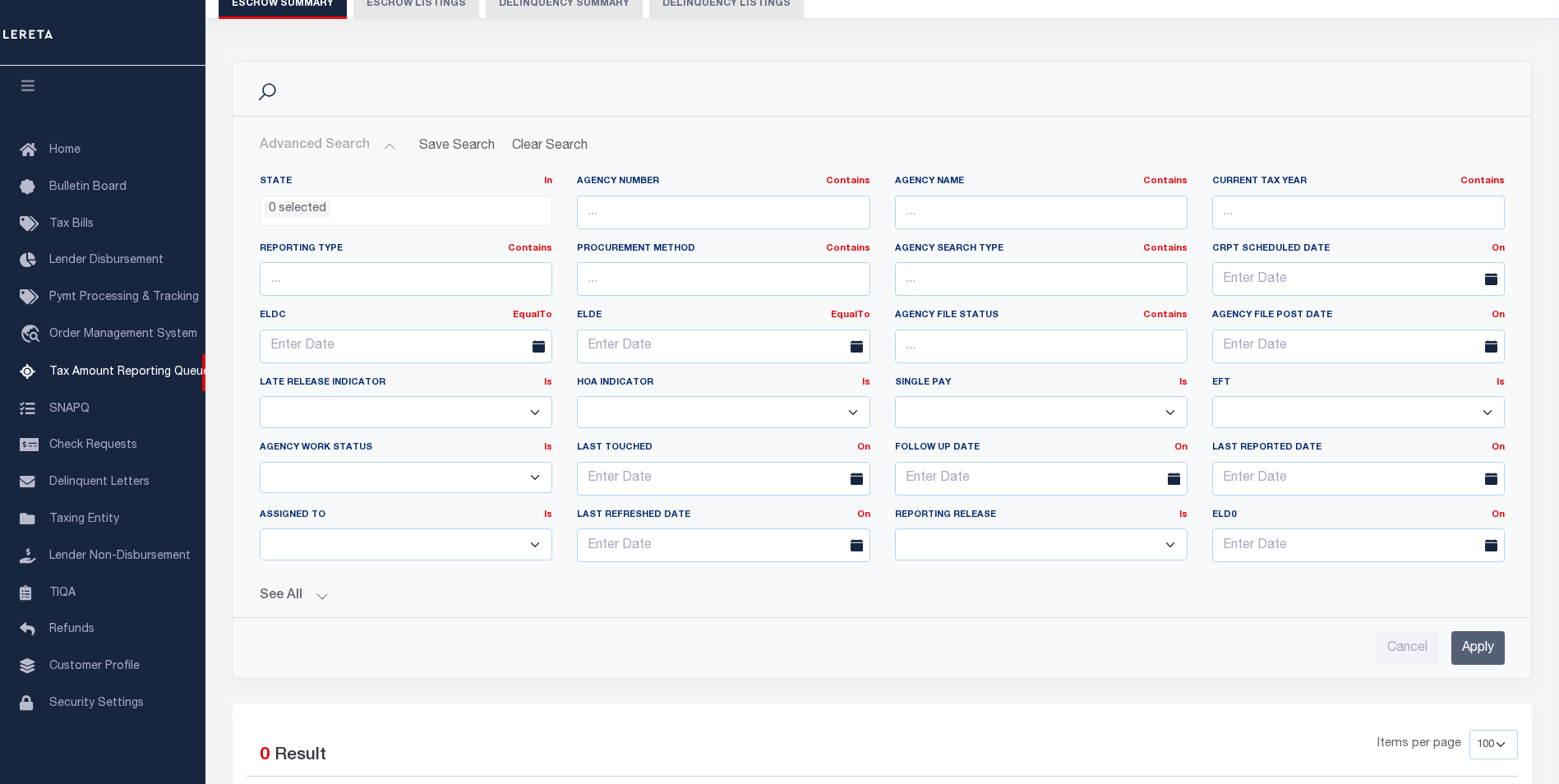
scroll to position [164, 0]
click at [1486, 650] on input "Apply" at bounding box center [1477, 647] width 53 height 34
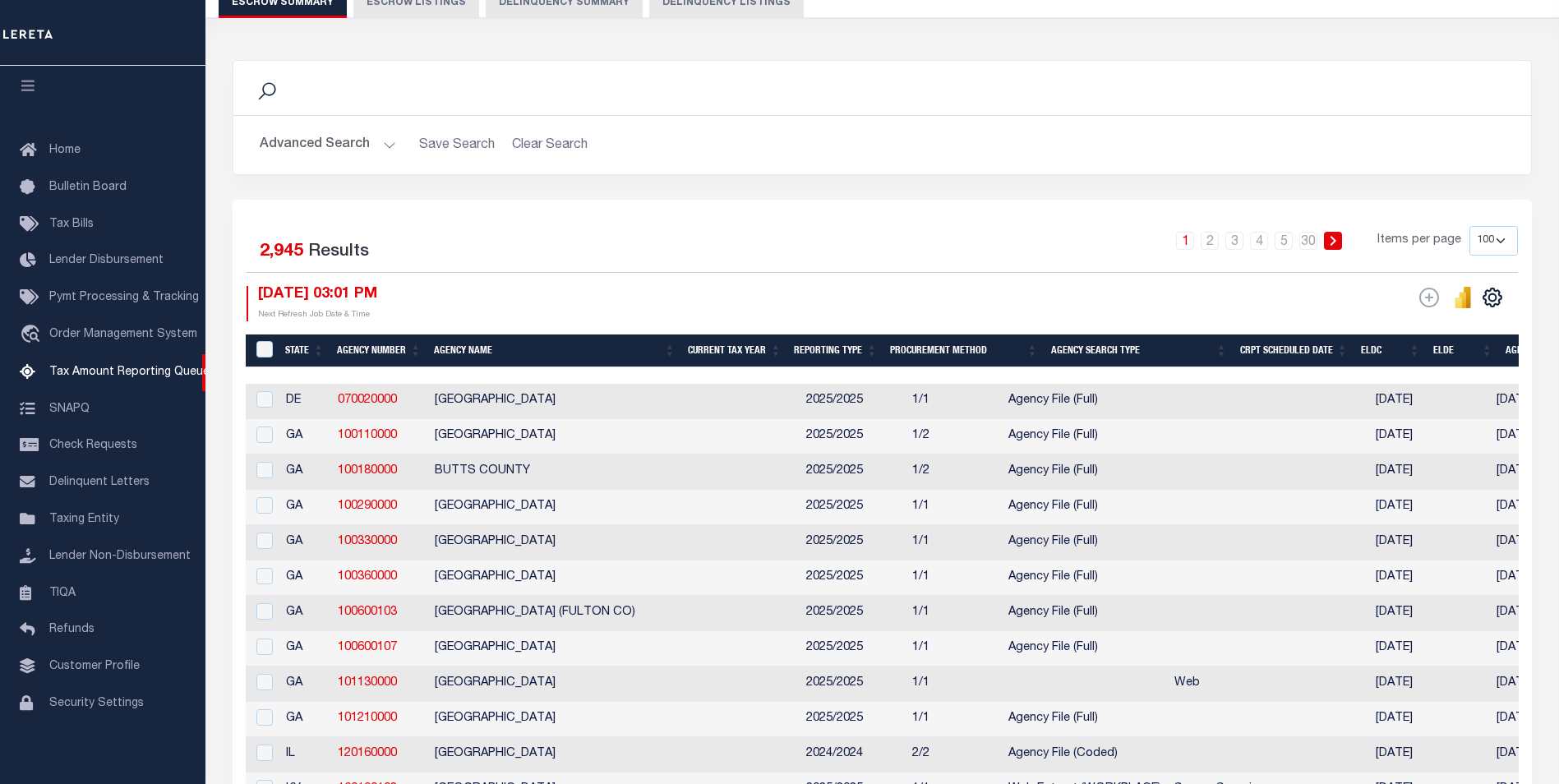
click at [1482, 244] on select "10 25 50 100 500" at bounding box center [1493, 241] width 49 height 30
select select "10"
click at [1469, 226] on select "10 25 50 100 500" at bounding box center [1493, 241] width 49 height 30
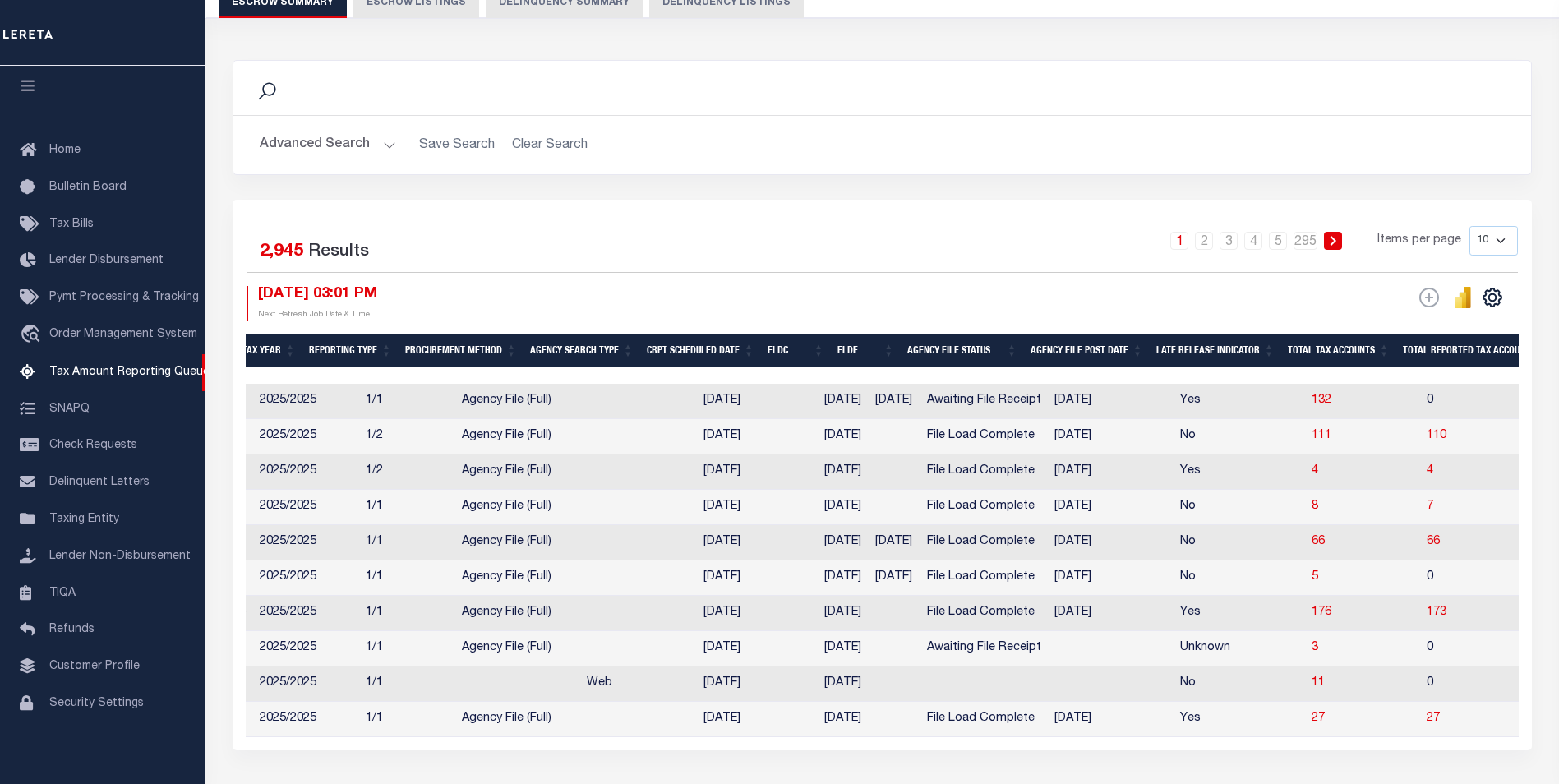
scroll to position [0, 0]
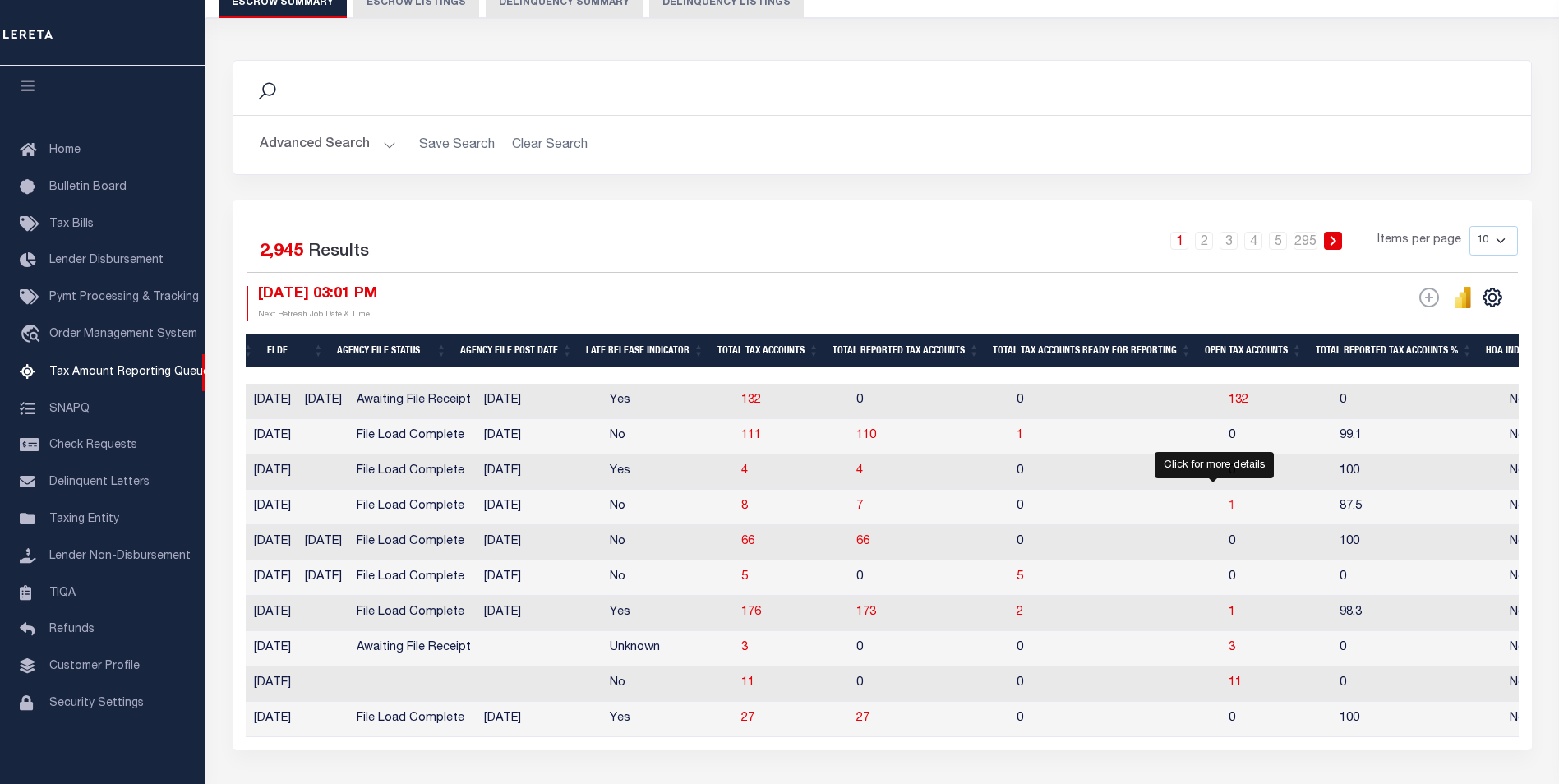
click at [1228, 511] on span "1" at bounding box center [1231, 506] width 7 height 11
select select "100"
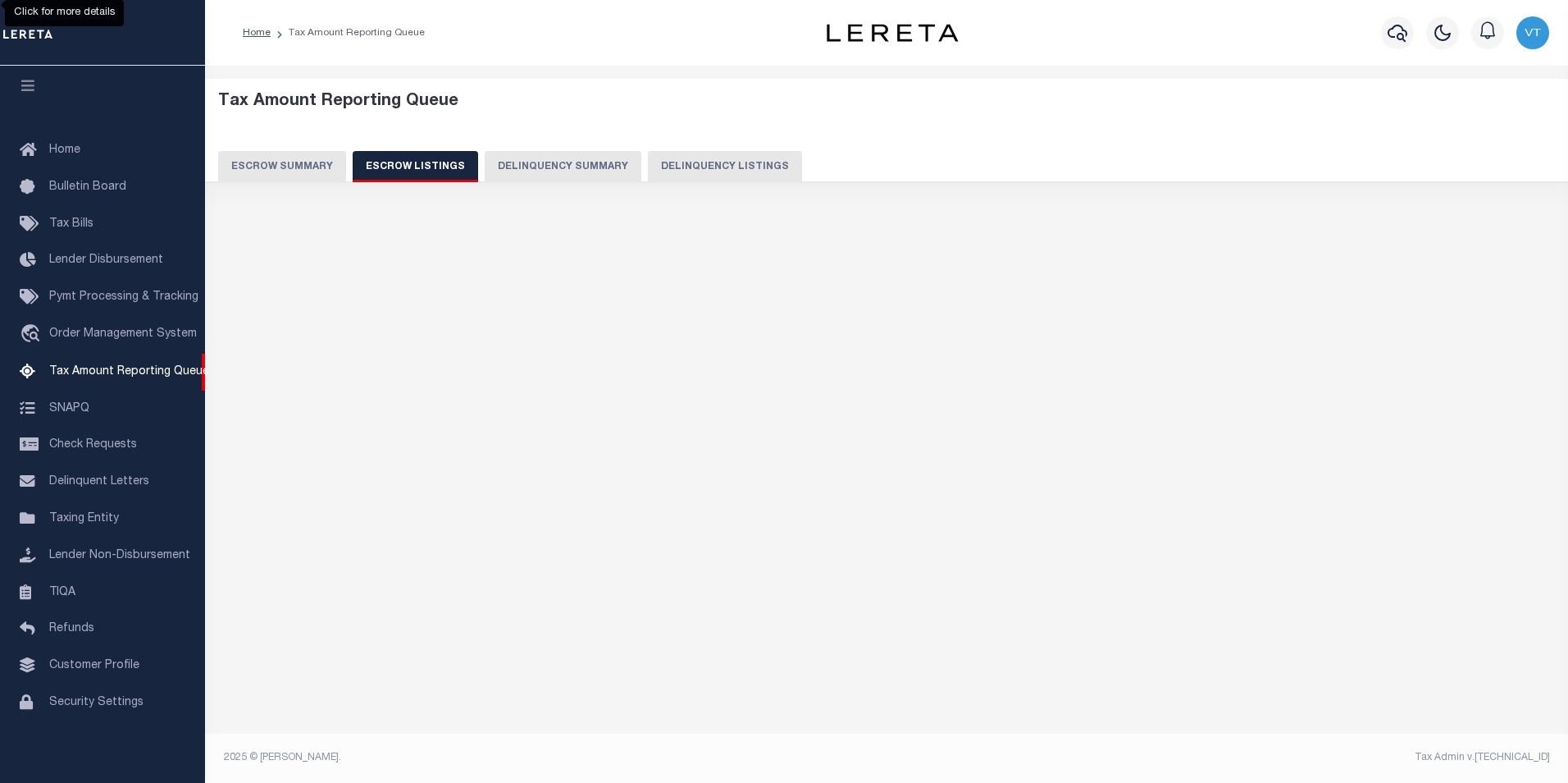
select select "100"
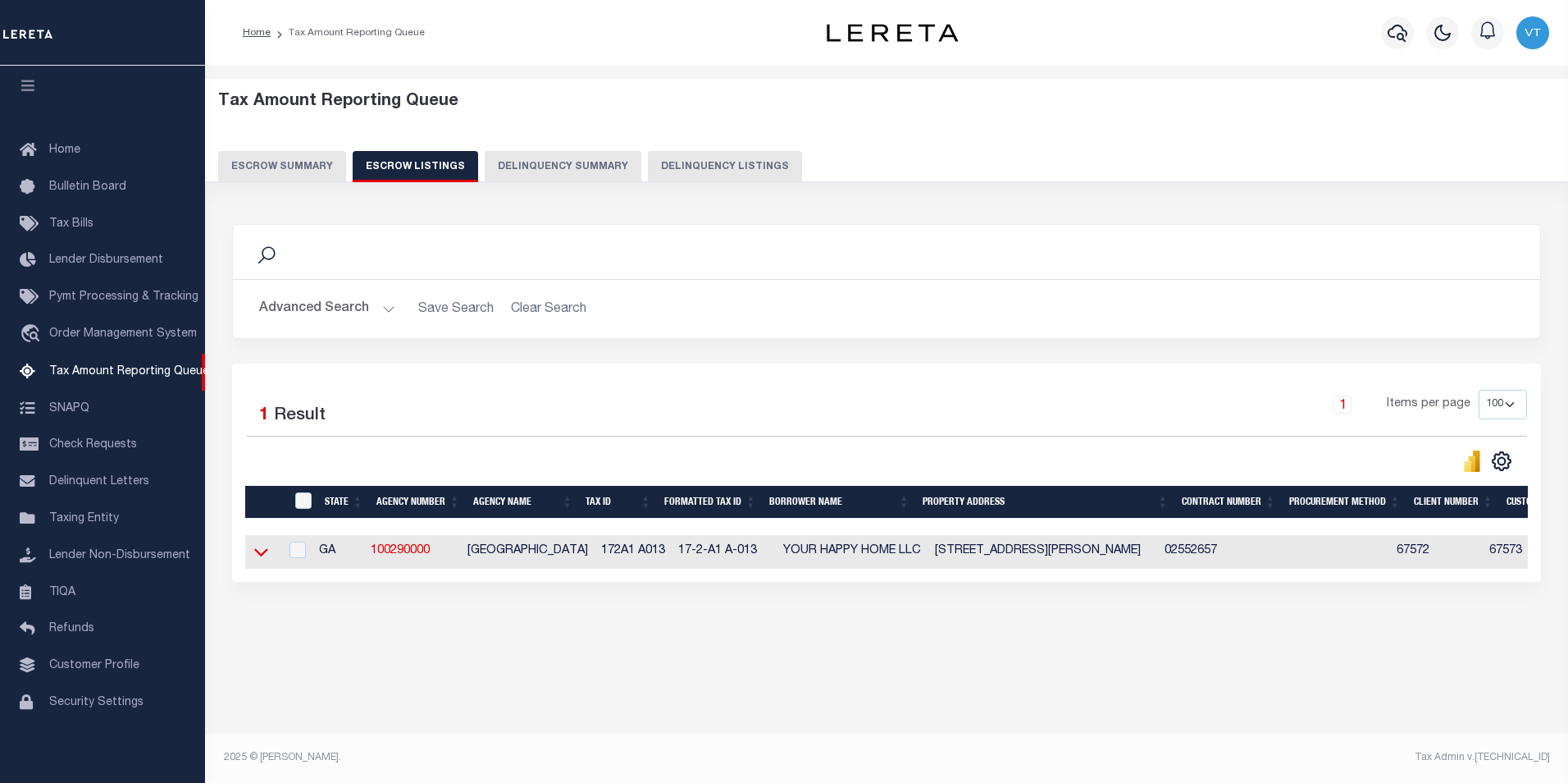
click at [267, 559] on icon at bounding box center [261, 552] width 14 height 17
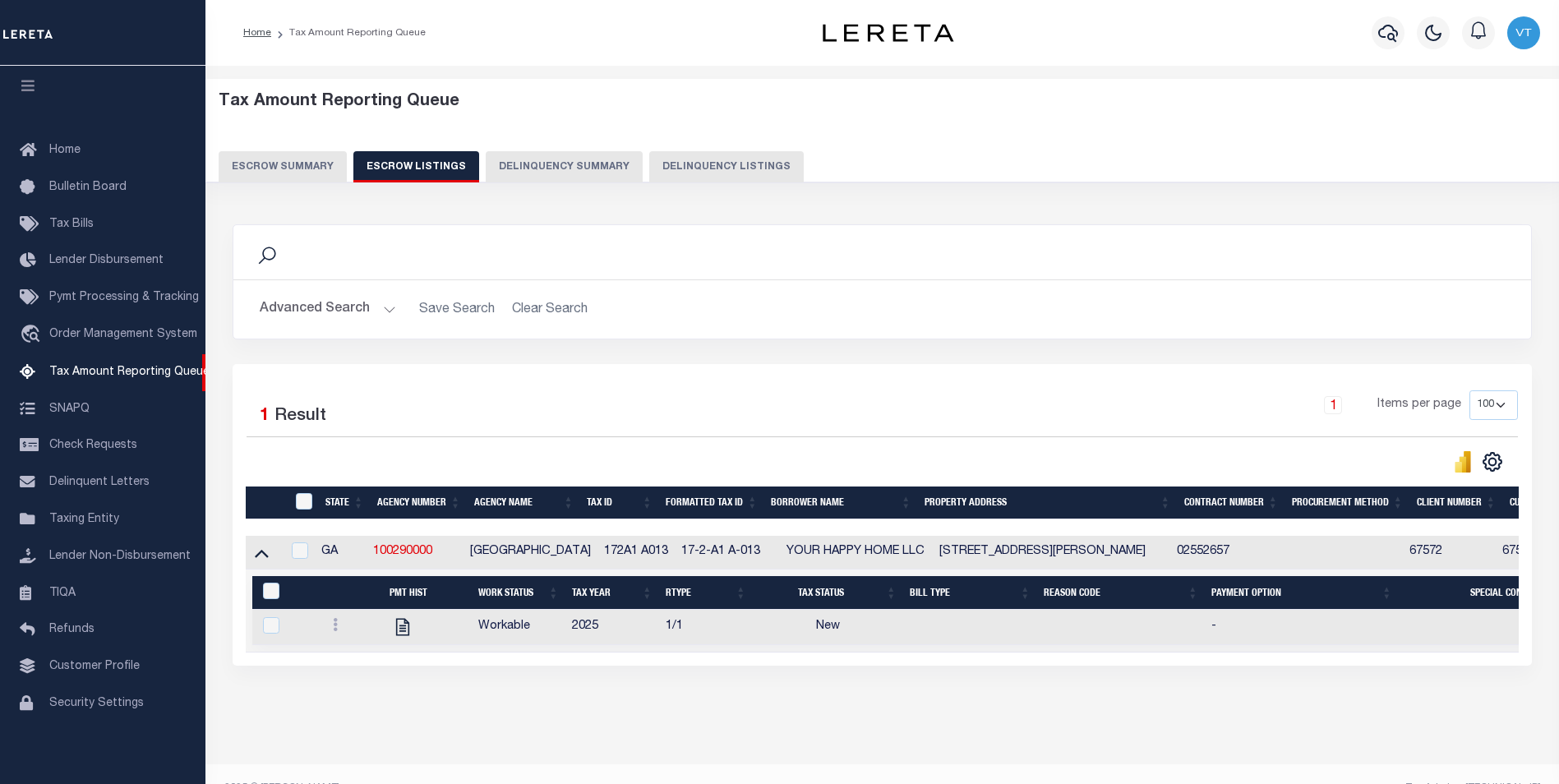
click at [427, 692] on div "Search Advanced Search Save Search Clear Search In In AK AL AR AZ CA CO CT" at bounding box center [883, 461] width 1321 height 507
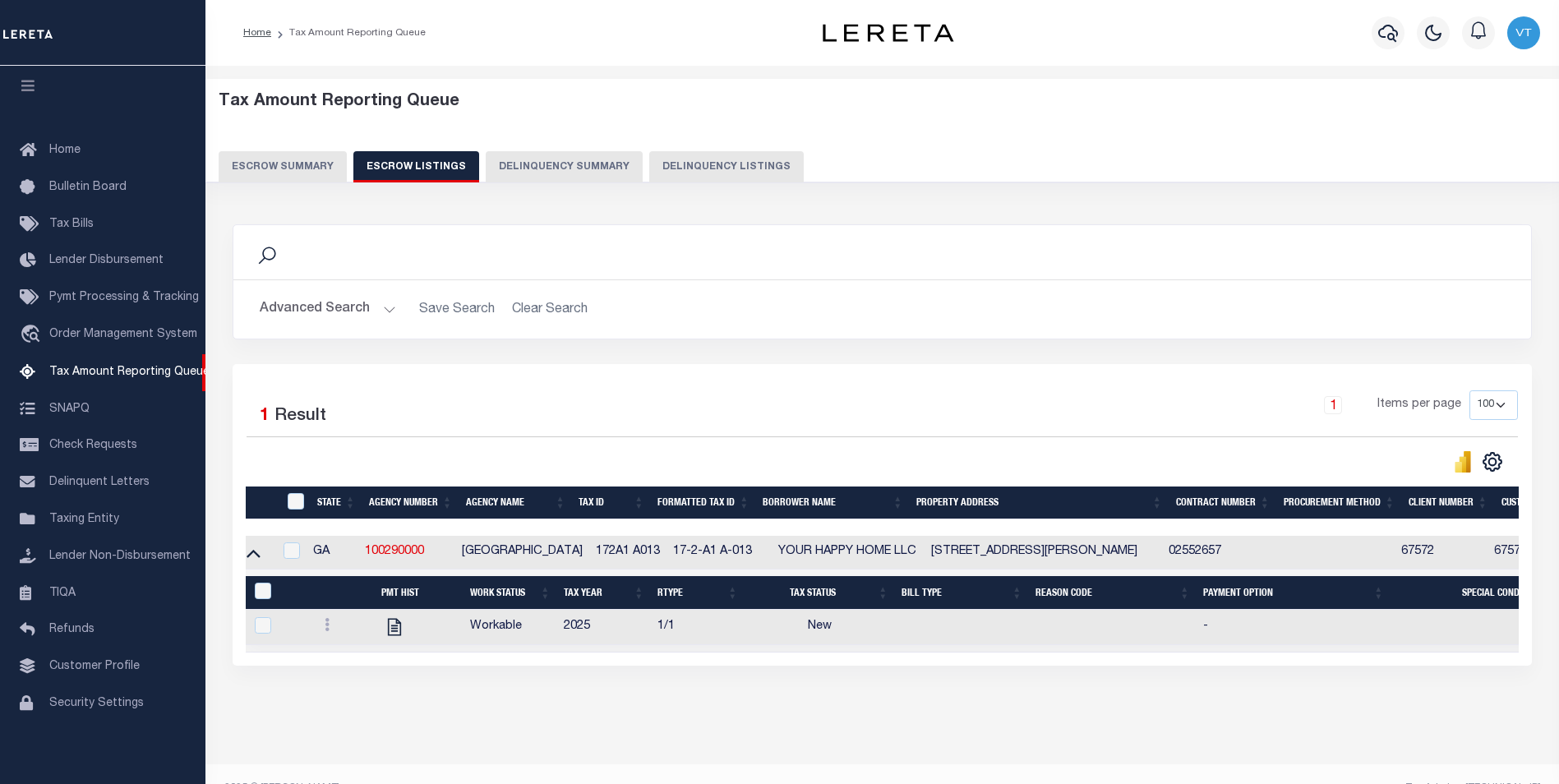
scroll to position [0, 9]
click at [323, 163] on button "Escrow Summary" at bounding box center [282, 166] width 128 height 31
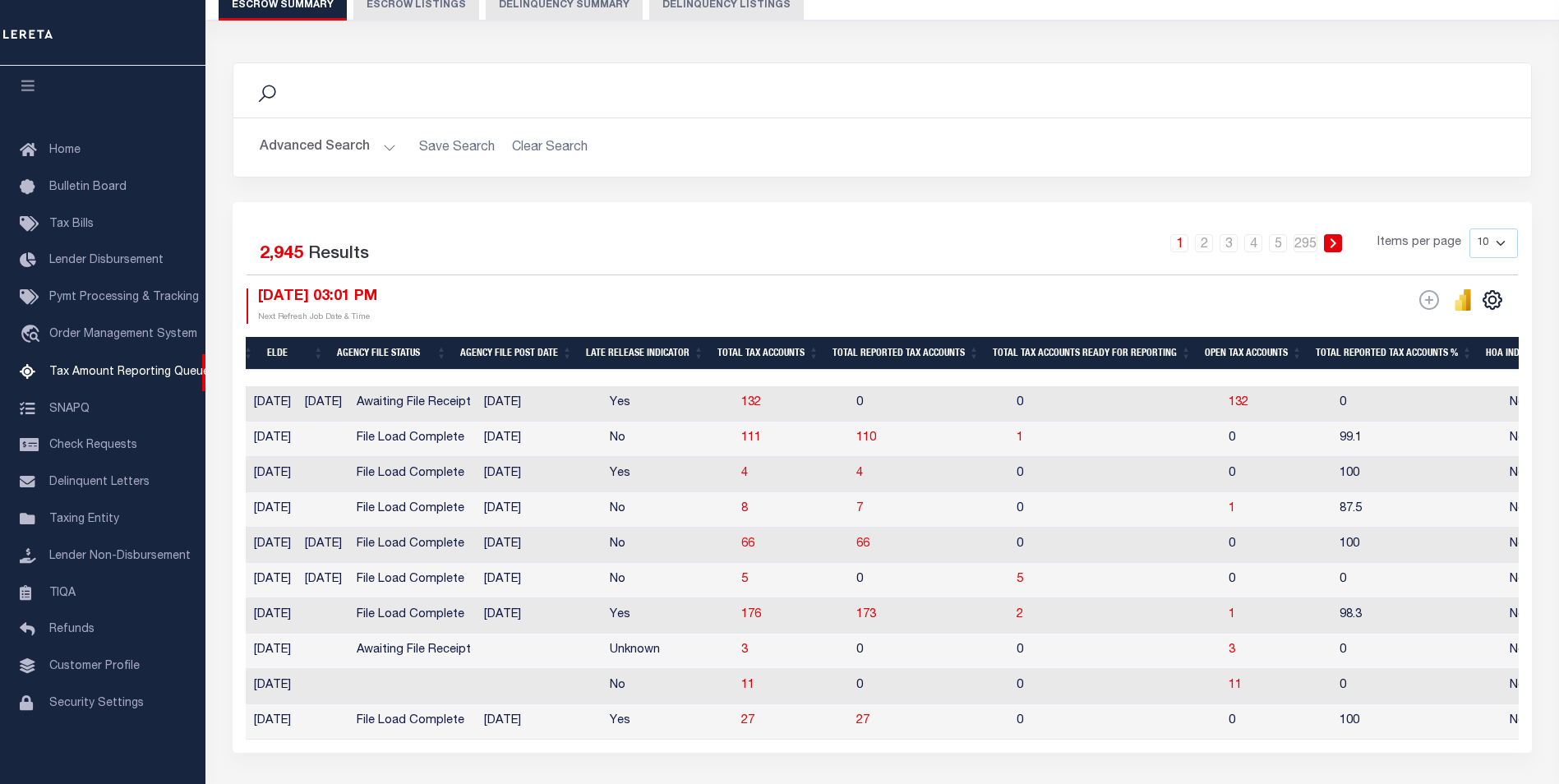
scroll to position [164, 0]
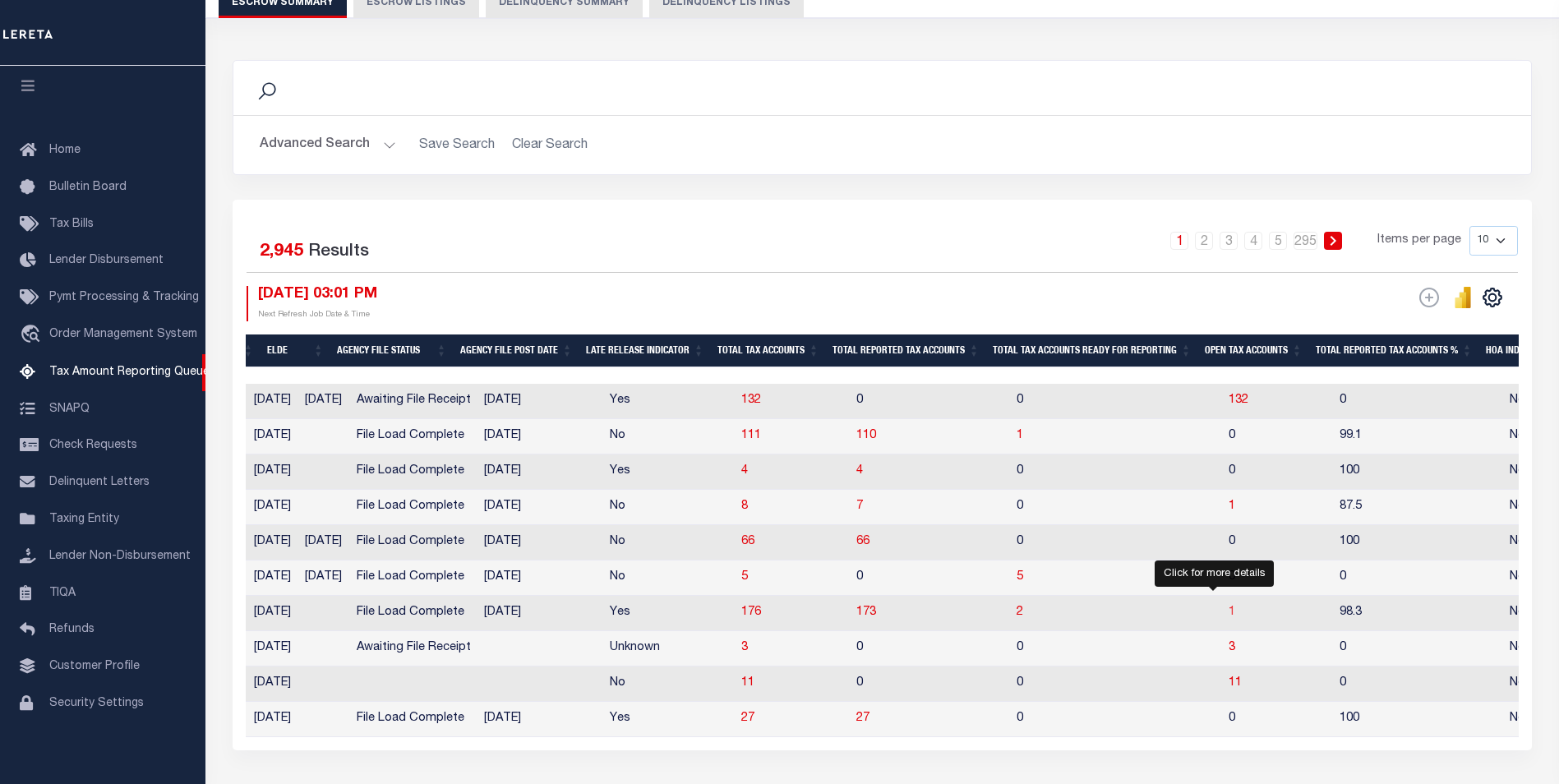
click at [1228, 617] on span "1" at bounding box center [1231, 612] width 7 height 11
select select "100"
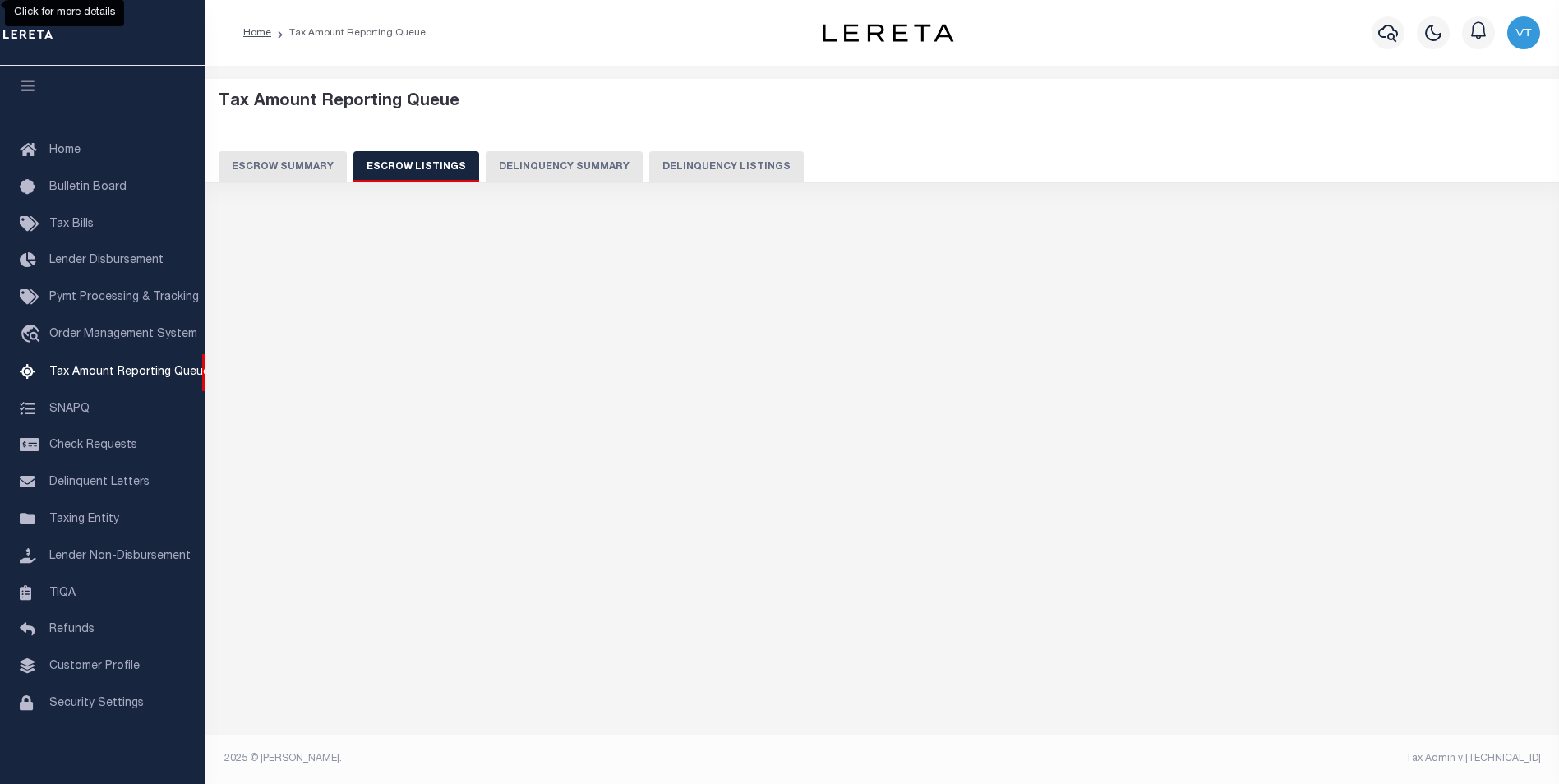
scroll to position [0, 0]
select select "100"
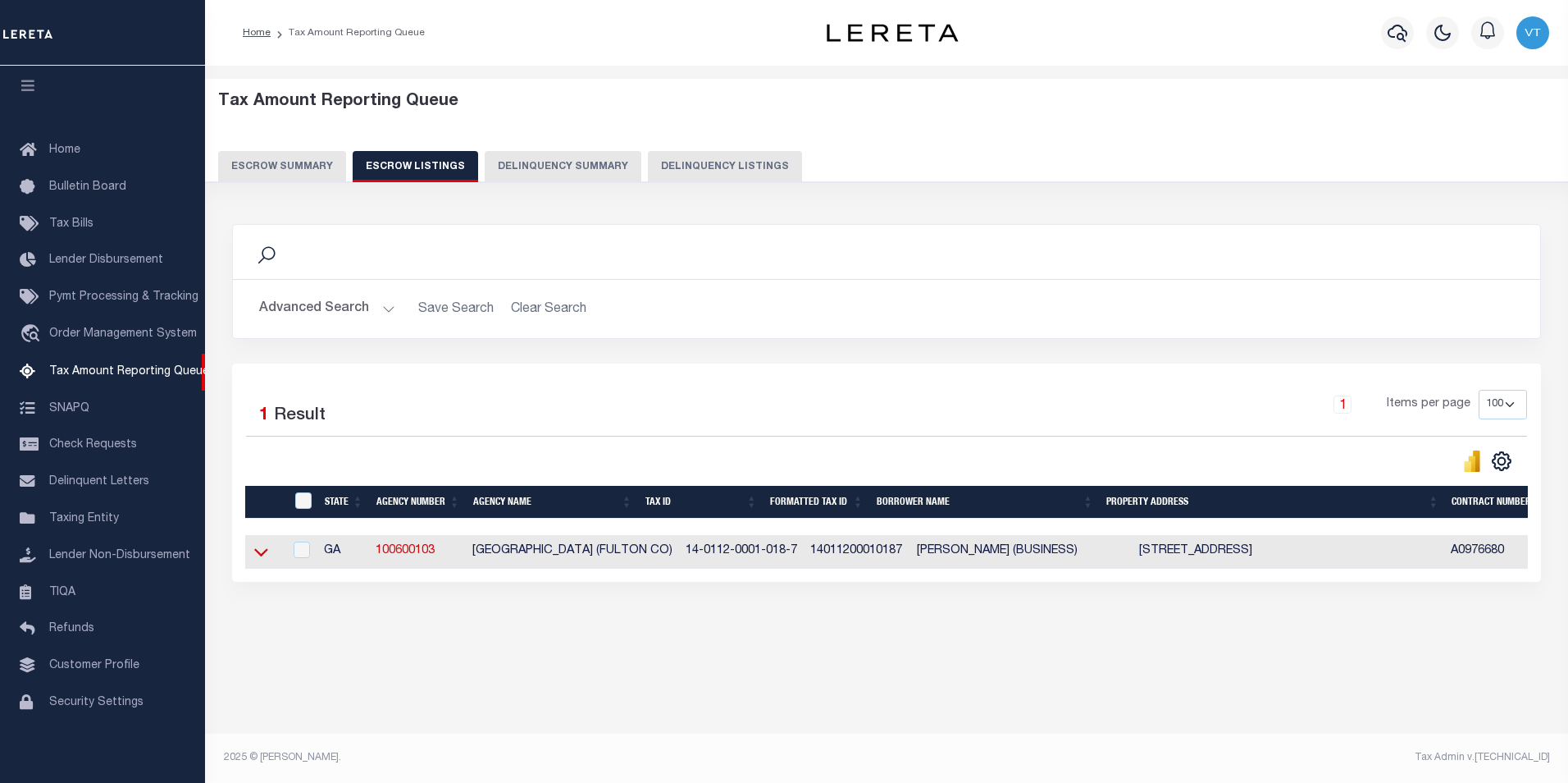
click at [262, 551] on icon at bounding box center [261, 552] width 14 height 17
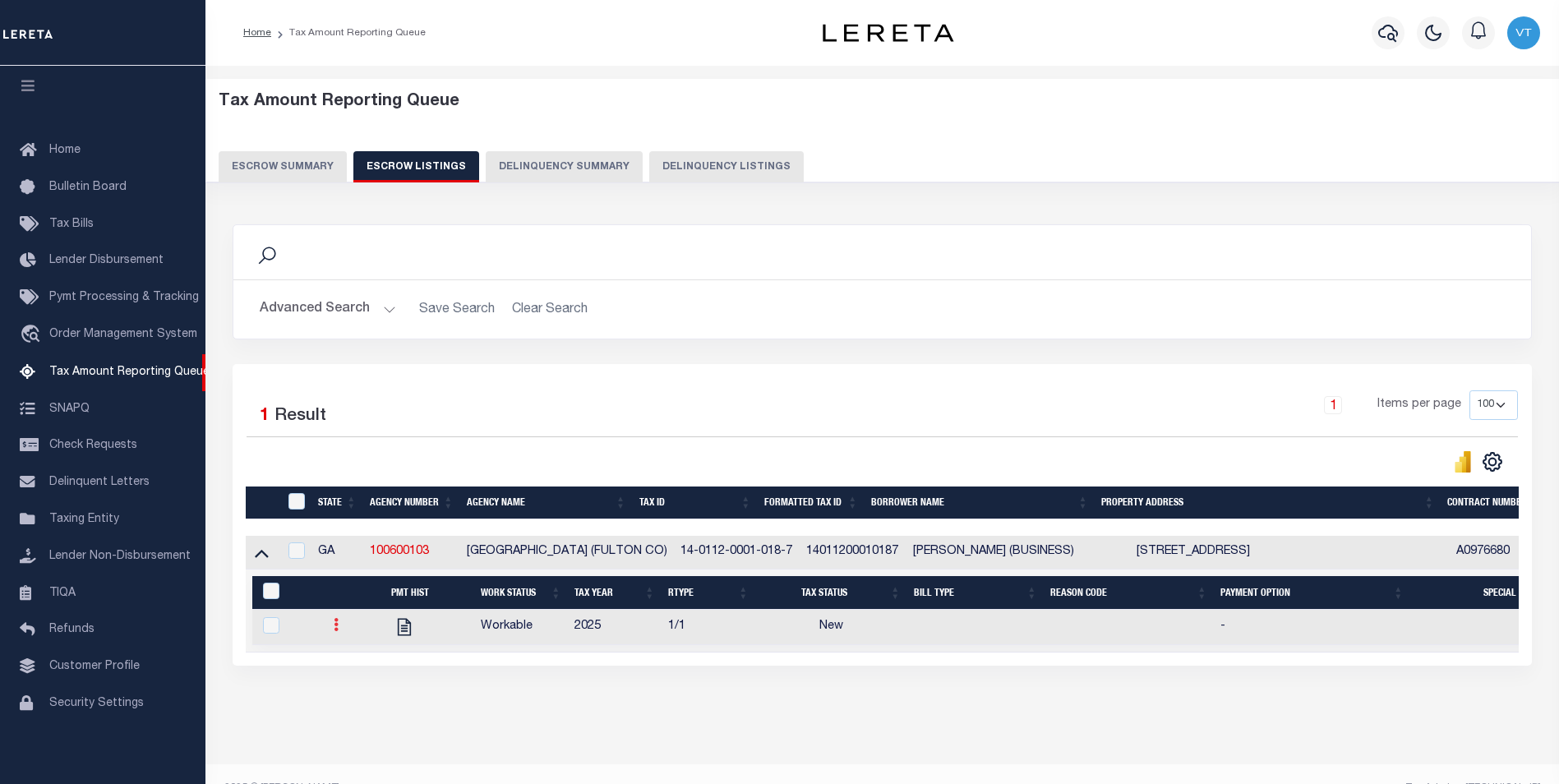
click at [338, 629] on link at bounding box center [335, 627] width 18 height 13
click at [355, 688] on img "" at bounding box center [356, 679] width 17 height 17
checkbox input "true"
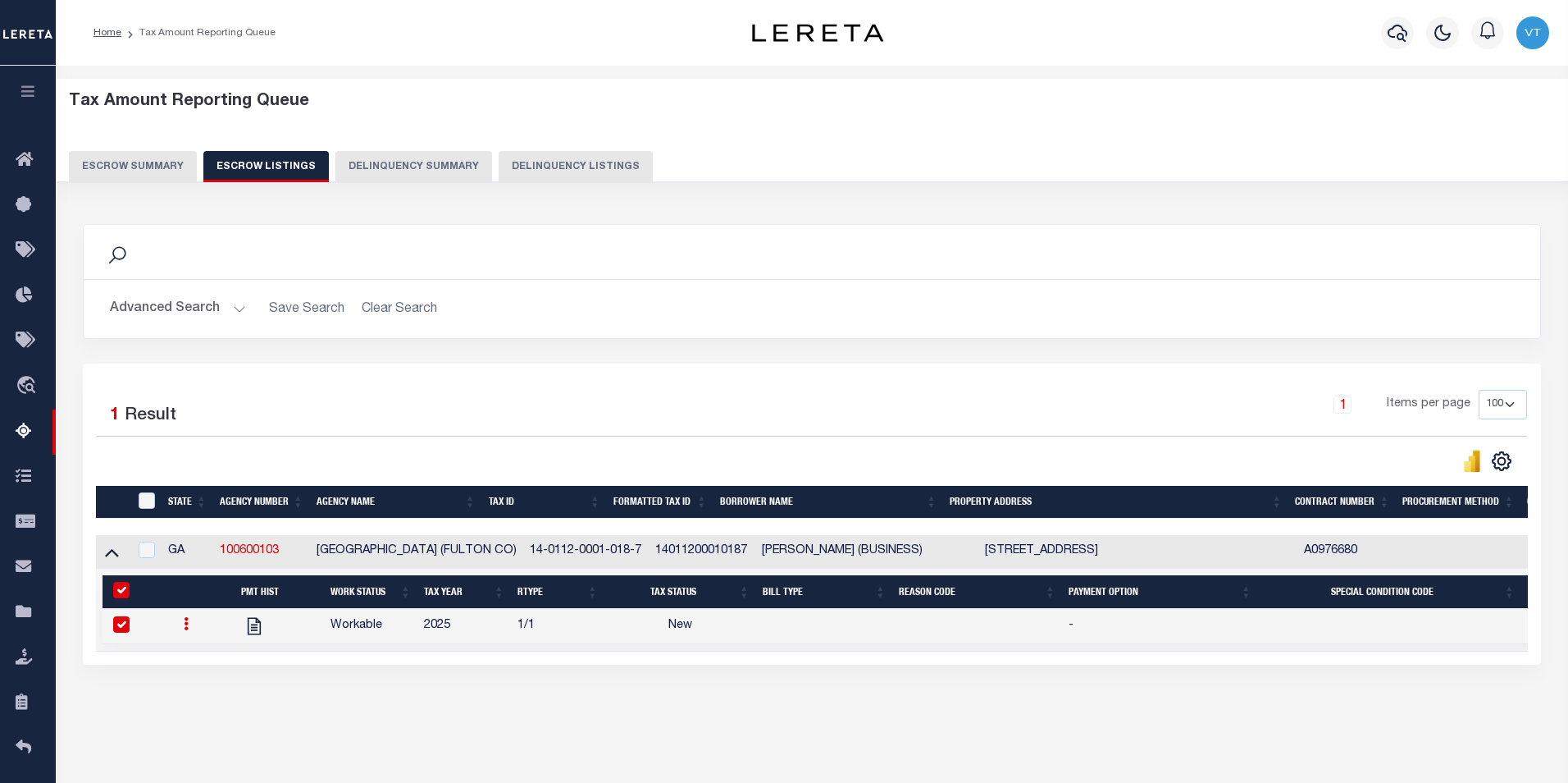
select select "NW2"
select select
type input "[DATE]"
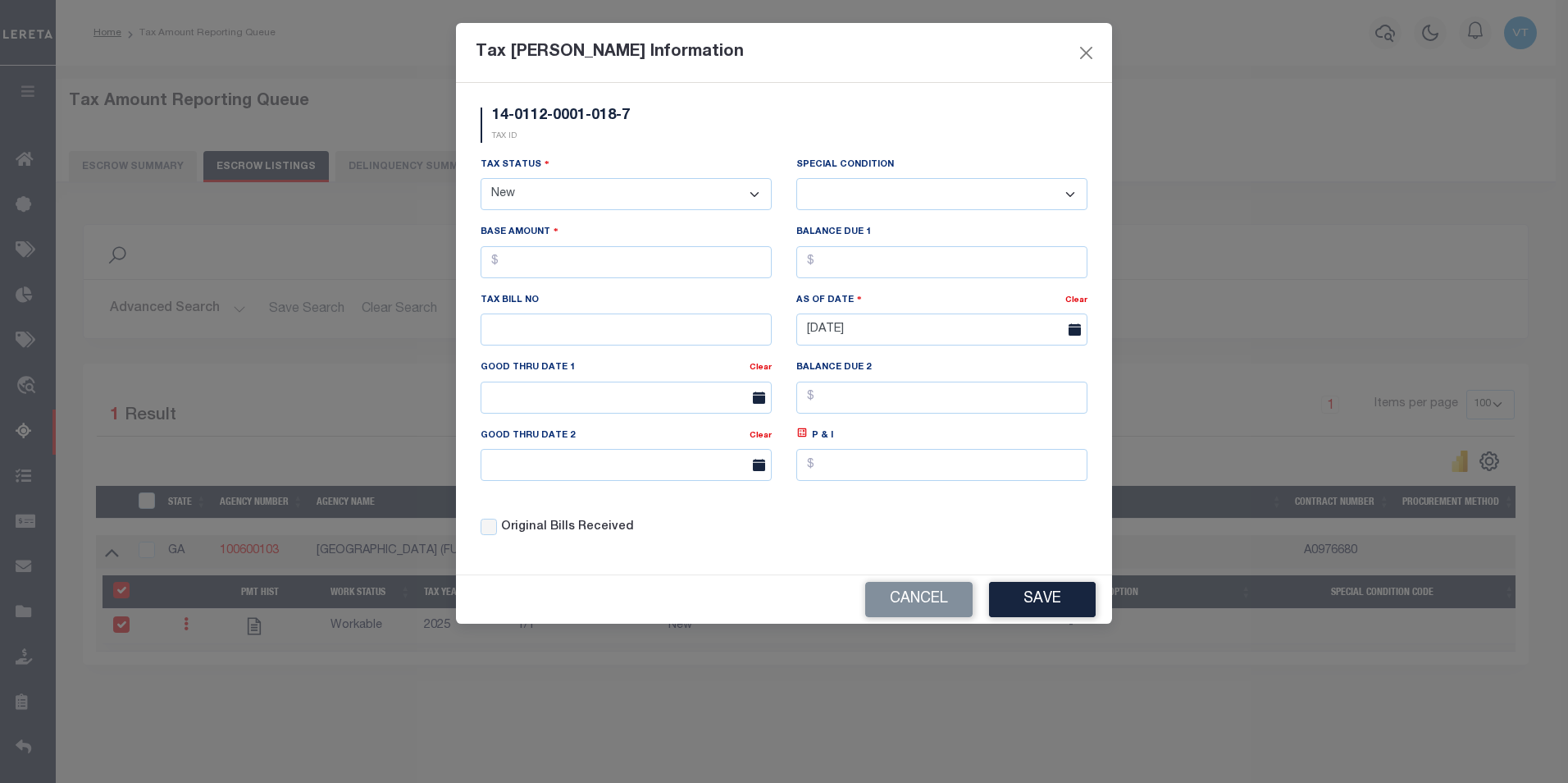
click at [609, 188] on select "- Select Status - Open Due/Unpaid Paid Incomplete No Tax Due Internal Refund Pr…" at bounding box center [626, 194] width 291 height 32
select select "DUE"
click at [481, 179] on select "- Select Status - Open Due/Unpaid Paid Incomplete No Tax Due Internal Refund Pr…" at bounding box center [626, 194] width 291 height 32
select select "0"
click at [571, 270] on input "text" at bounding box center [626, 262] width 291 height 32
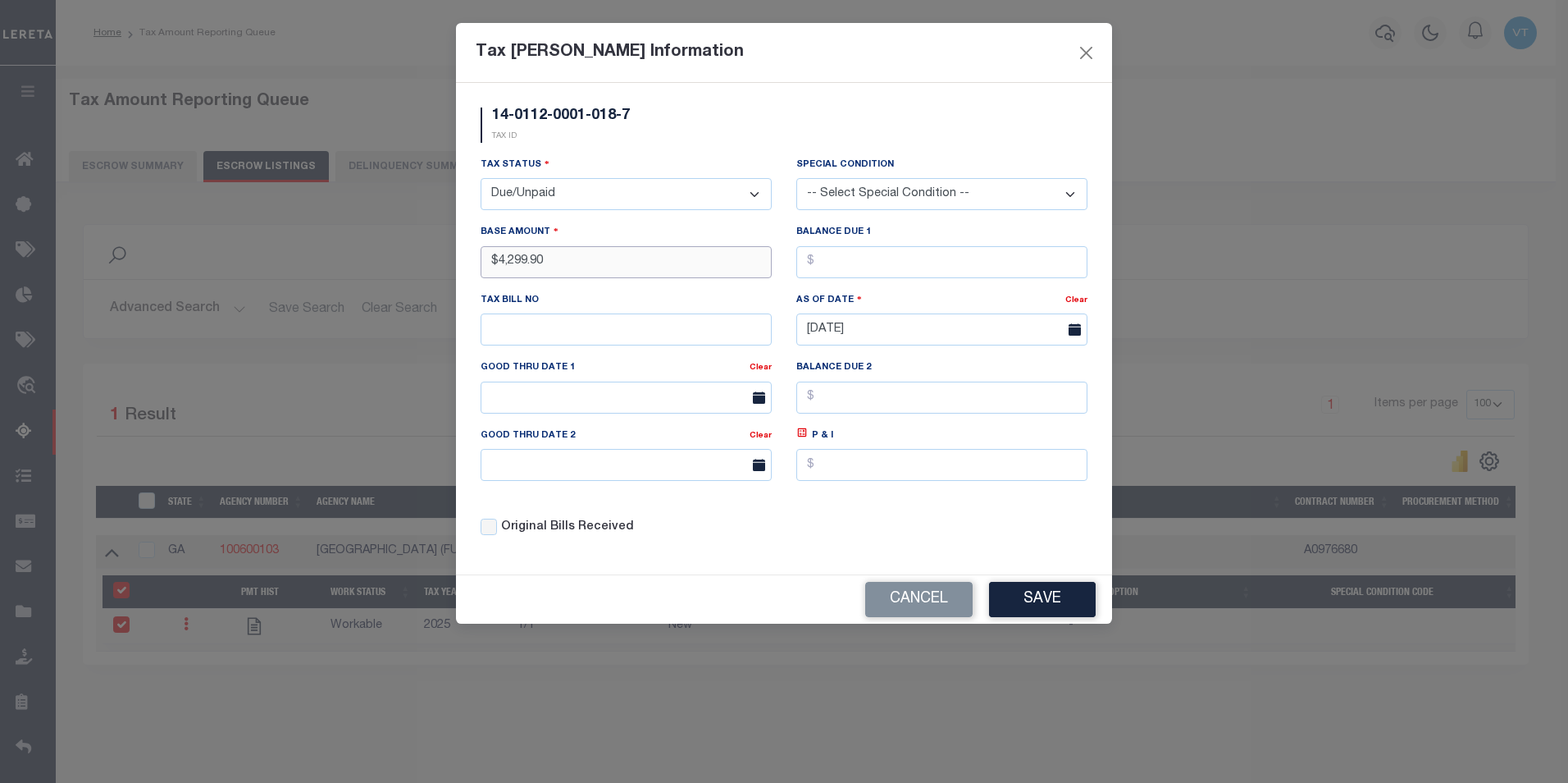
type input "$4,299.90"
click at [830, 266] on input "text" at bounding box center [942, 262] width 291 height 32
type input "$4,299.90"
click at [631, 403] on input "text" at bounding box center [626, 398] width 291 height 32
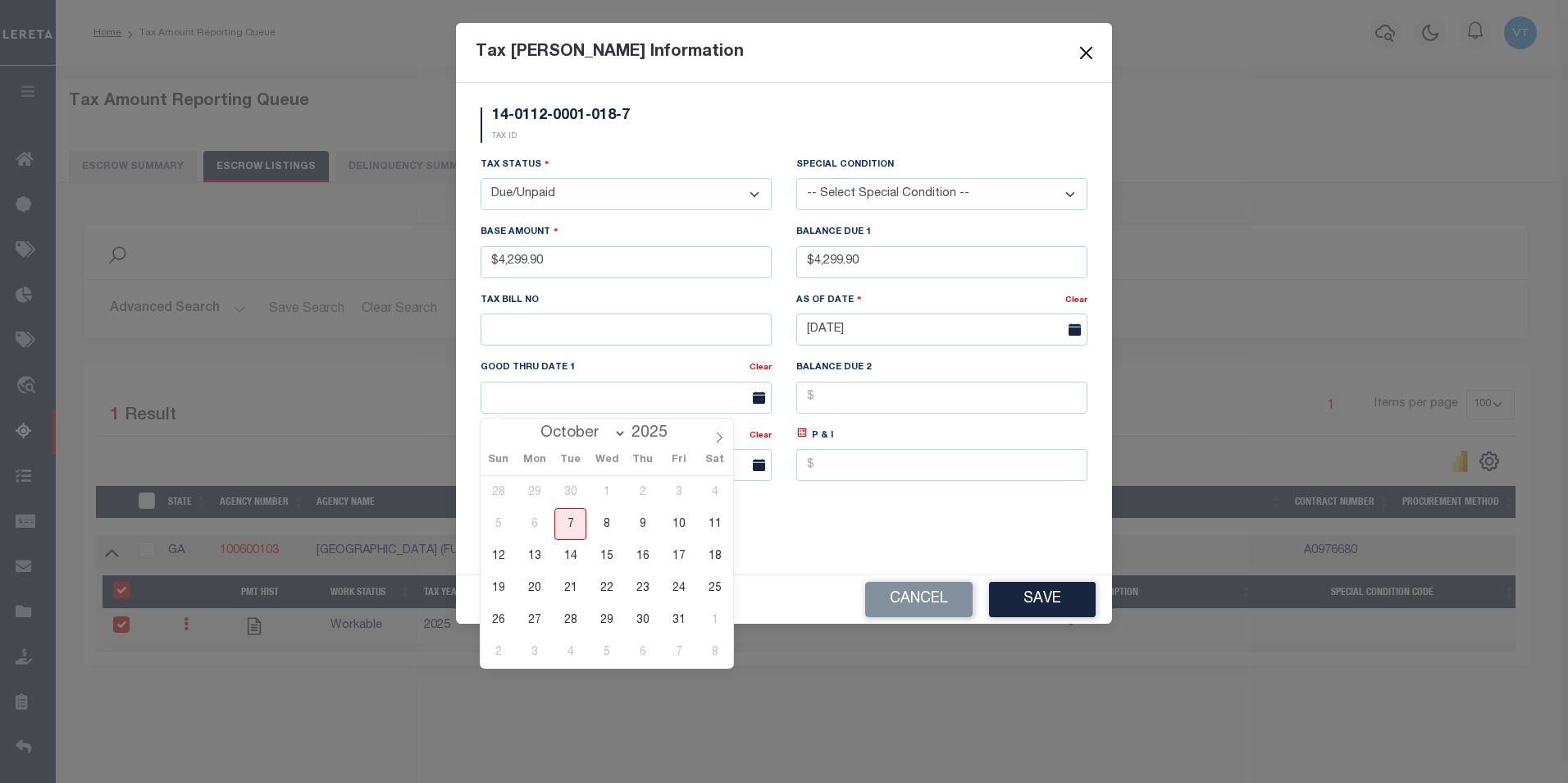
click at [674, 620] on span "31" at bounding box center [679, 619] width 32 height 32
type input "[DATE]"
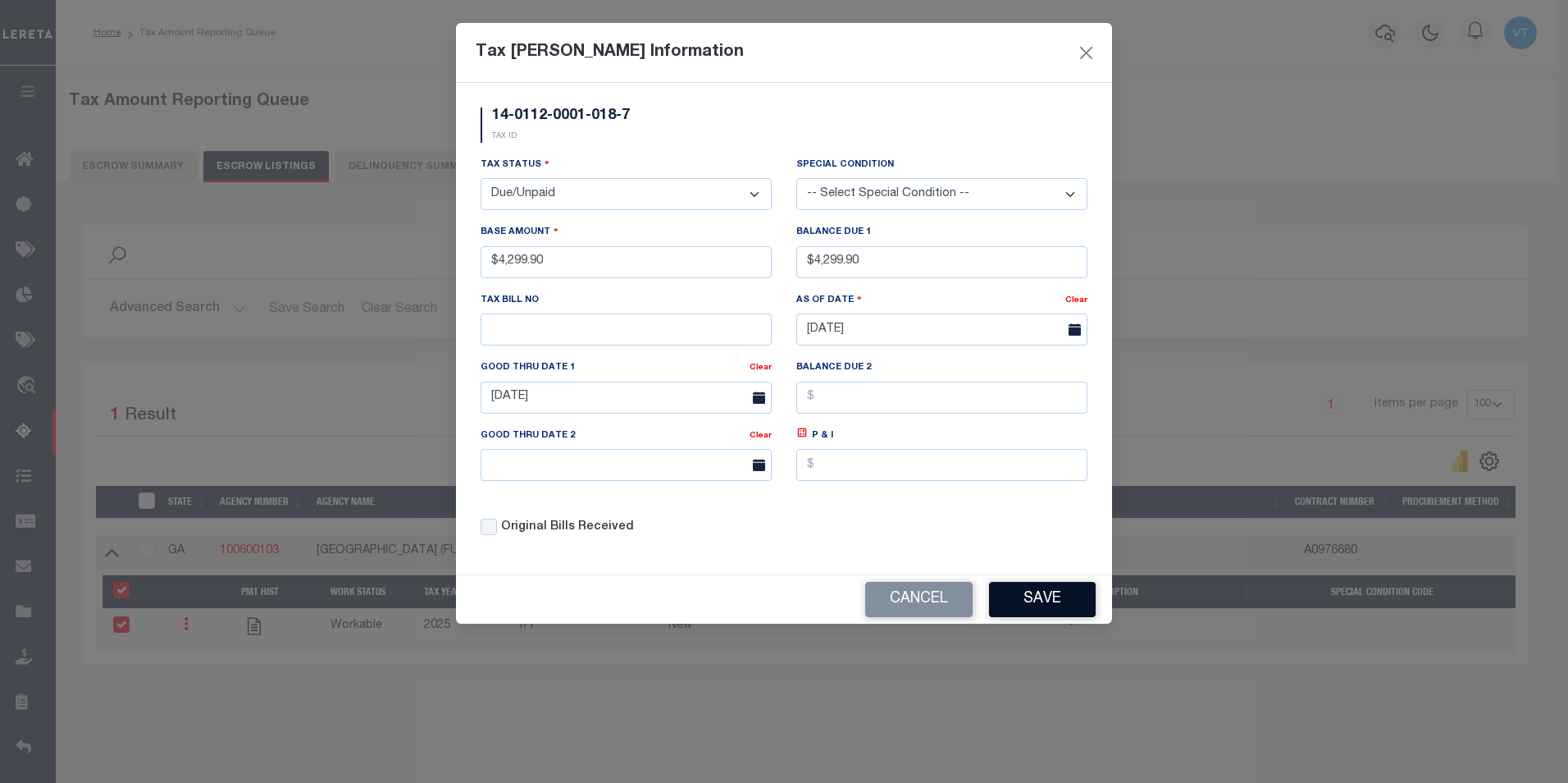
click at [1023, 598] on button "Save" at bounding box center [1043, 600] width 107 height 36
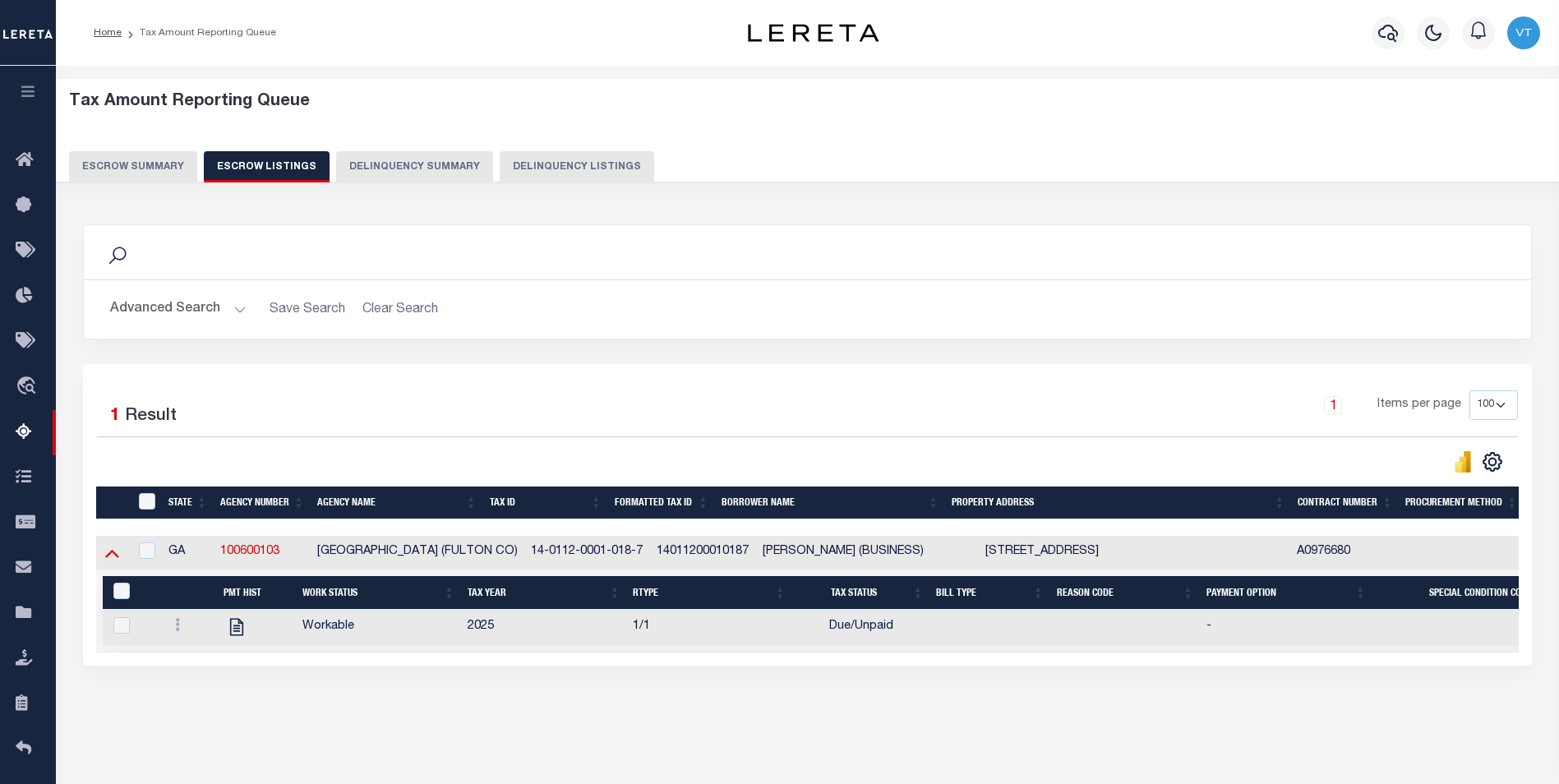
click at [116, 560] on icon at bounding box center [111, 553] width 14 height 17
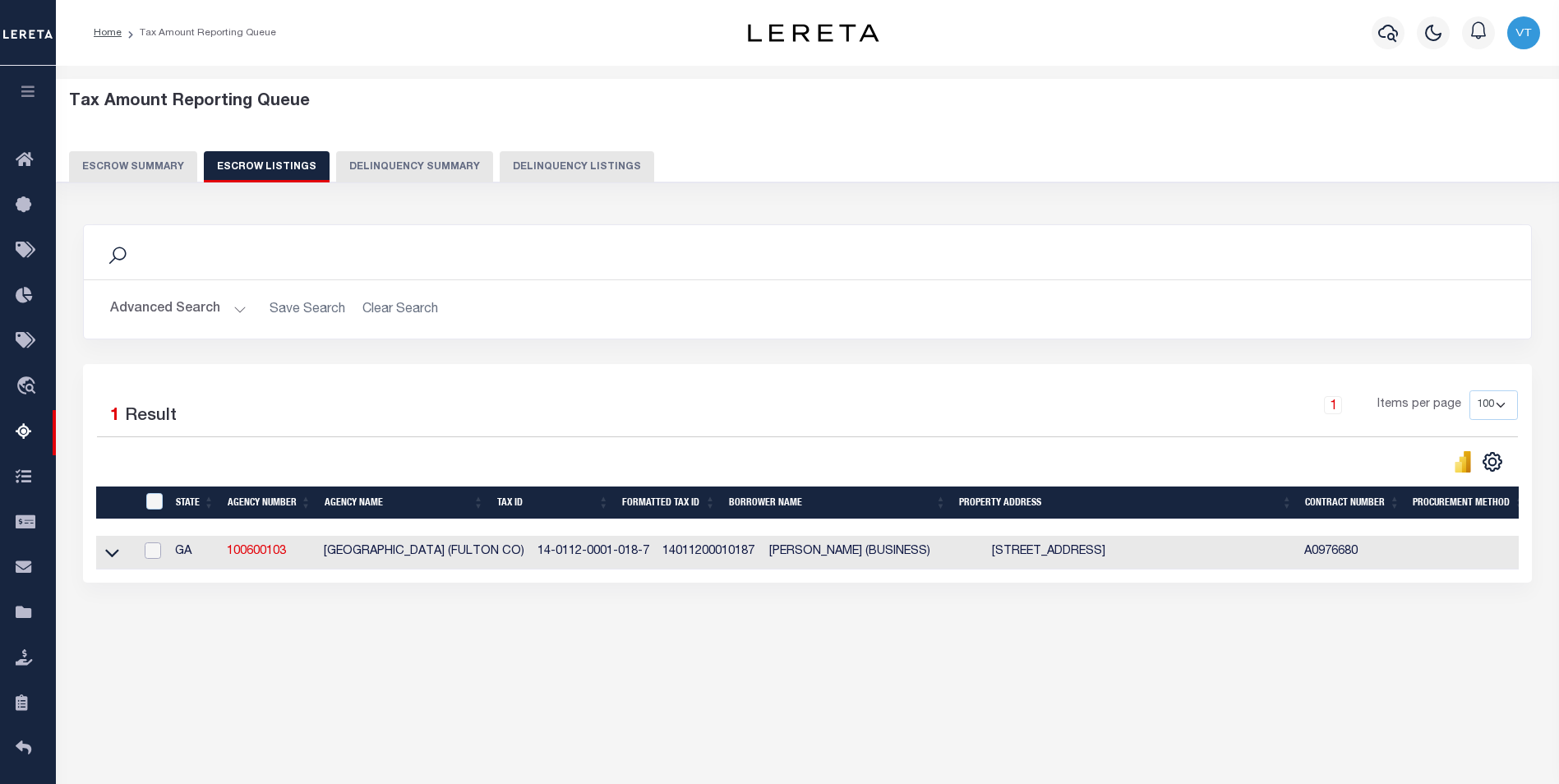
click at [150, 558] on input "checkbox" at bounding box center [153, 551] width 17 height 17
checkbox input "true"
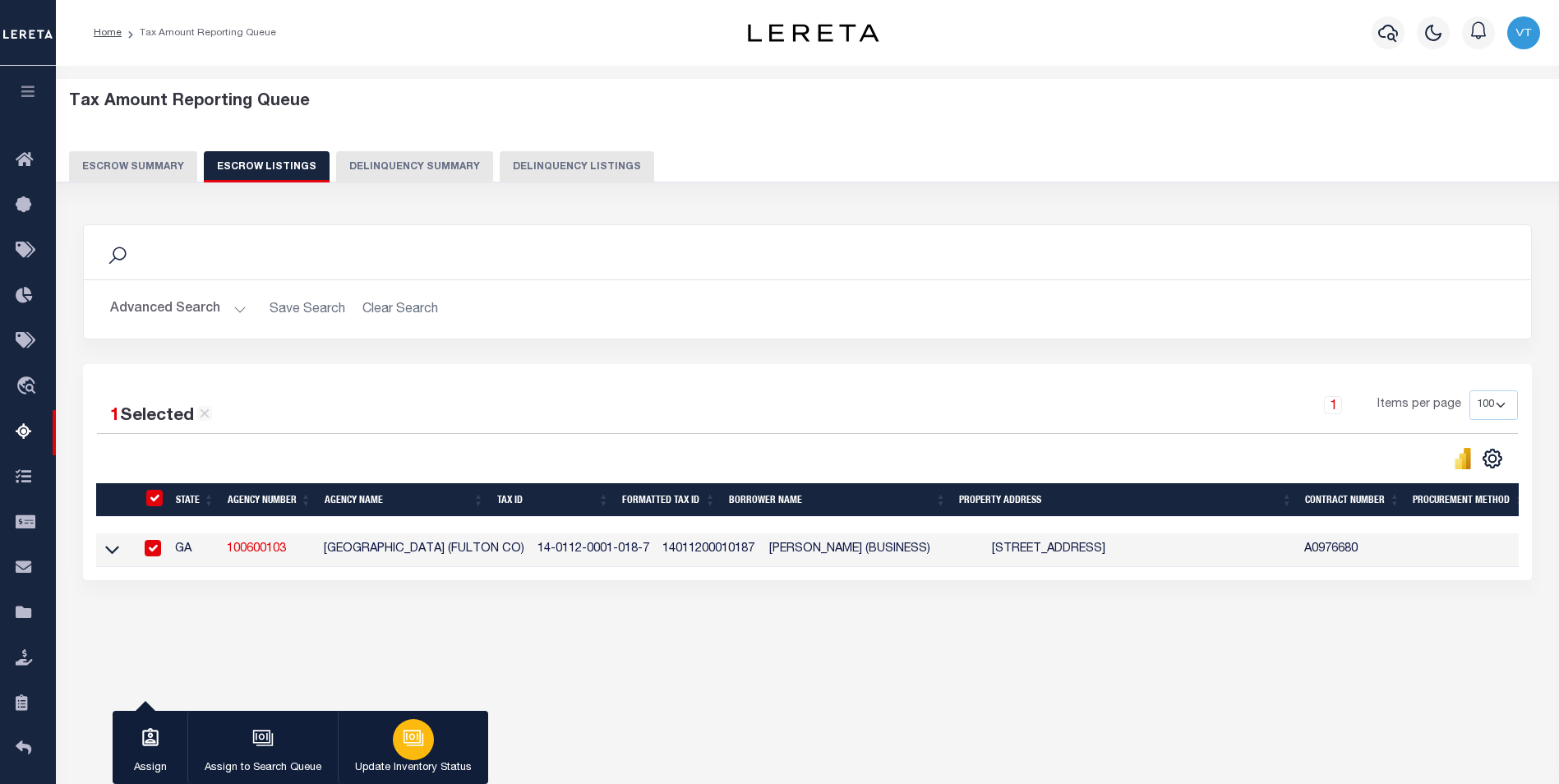
click at [397, 743] on div "button" at bounding box center [413, 739] width 41 height 41
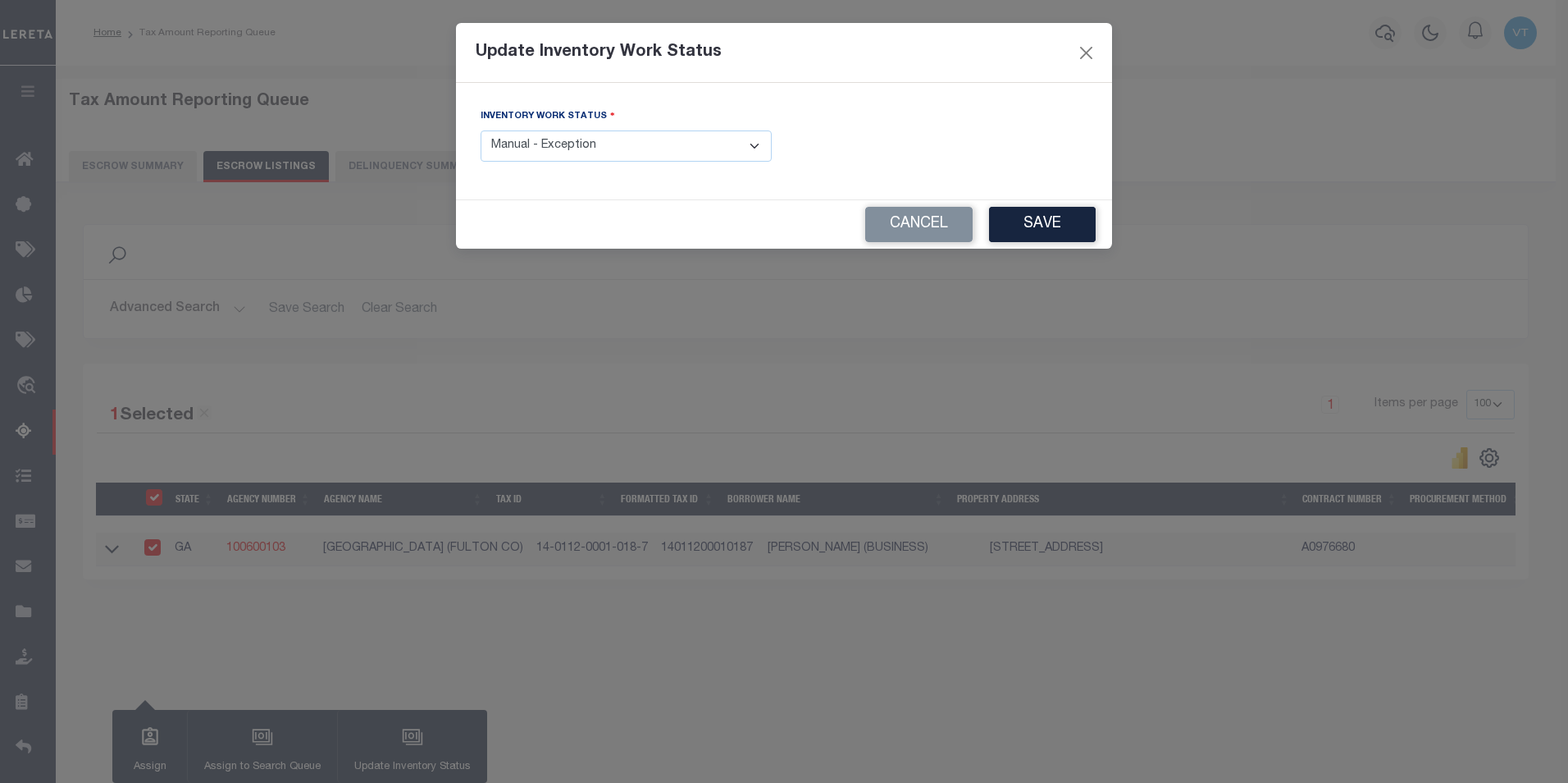
click at [690, 153] on select "- Select Inventory Status - Manual - Exception Pended - Awaiting Search Late Ad…" at bounding box center [626, 146] width 291 height 32
select select "4"
click at [481, 130] on select "- Select Inventory Status - Manual - Exception Pended - Awaiting Search Late Ad…" at bounding box center [626, 146] width 291 height 32
click at [1064, 229] on button "Save" at bounding box center [1043, 225] width 107 height 36
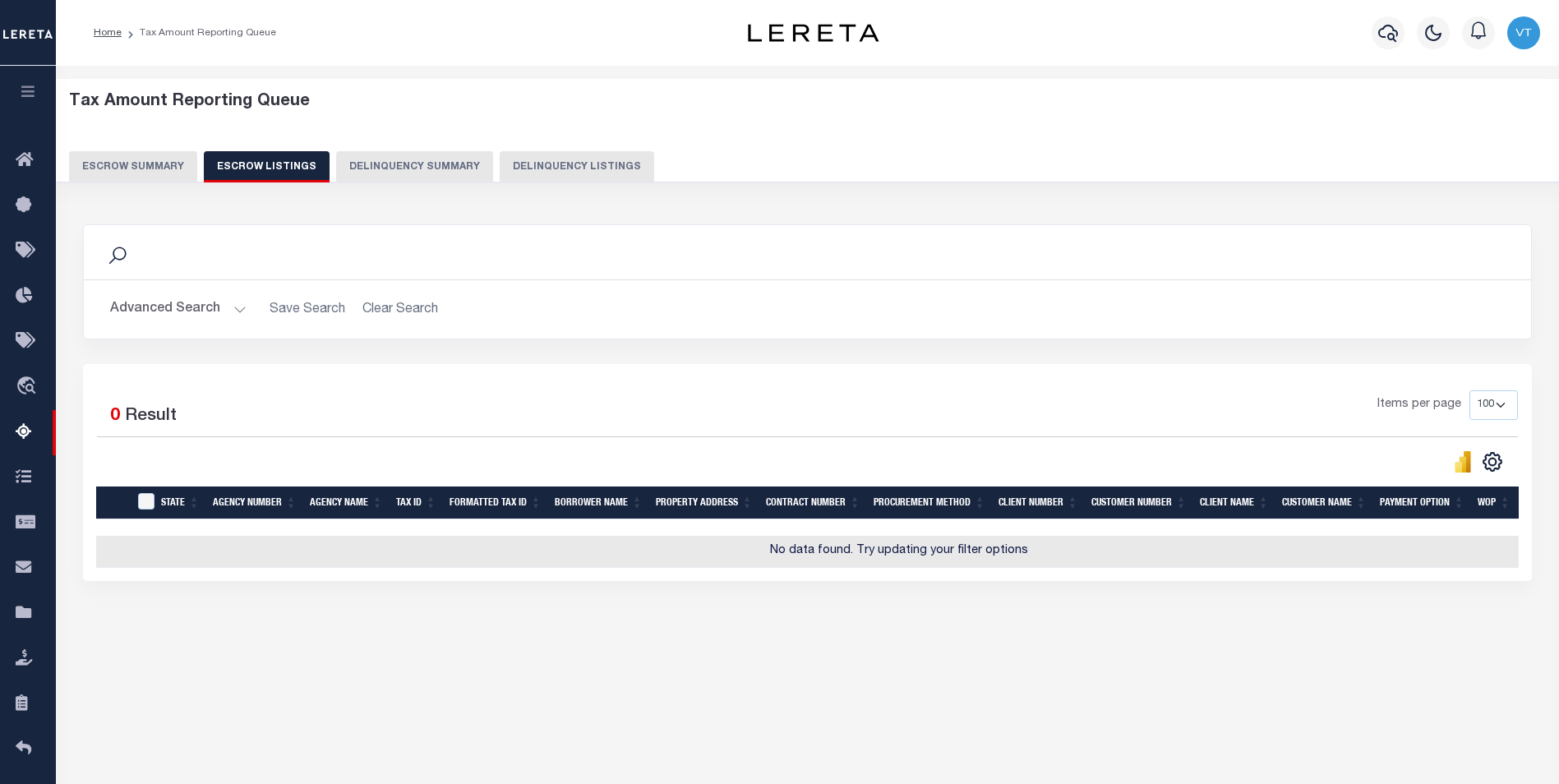
click at [163, 175] on button "Escrow Summary" at bounding box center [133, 166] width 128 height 31
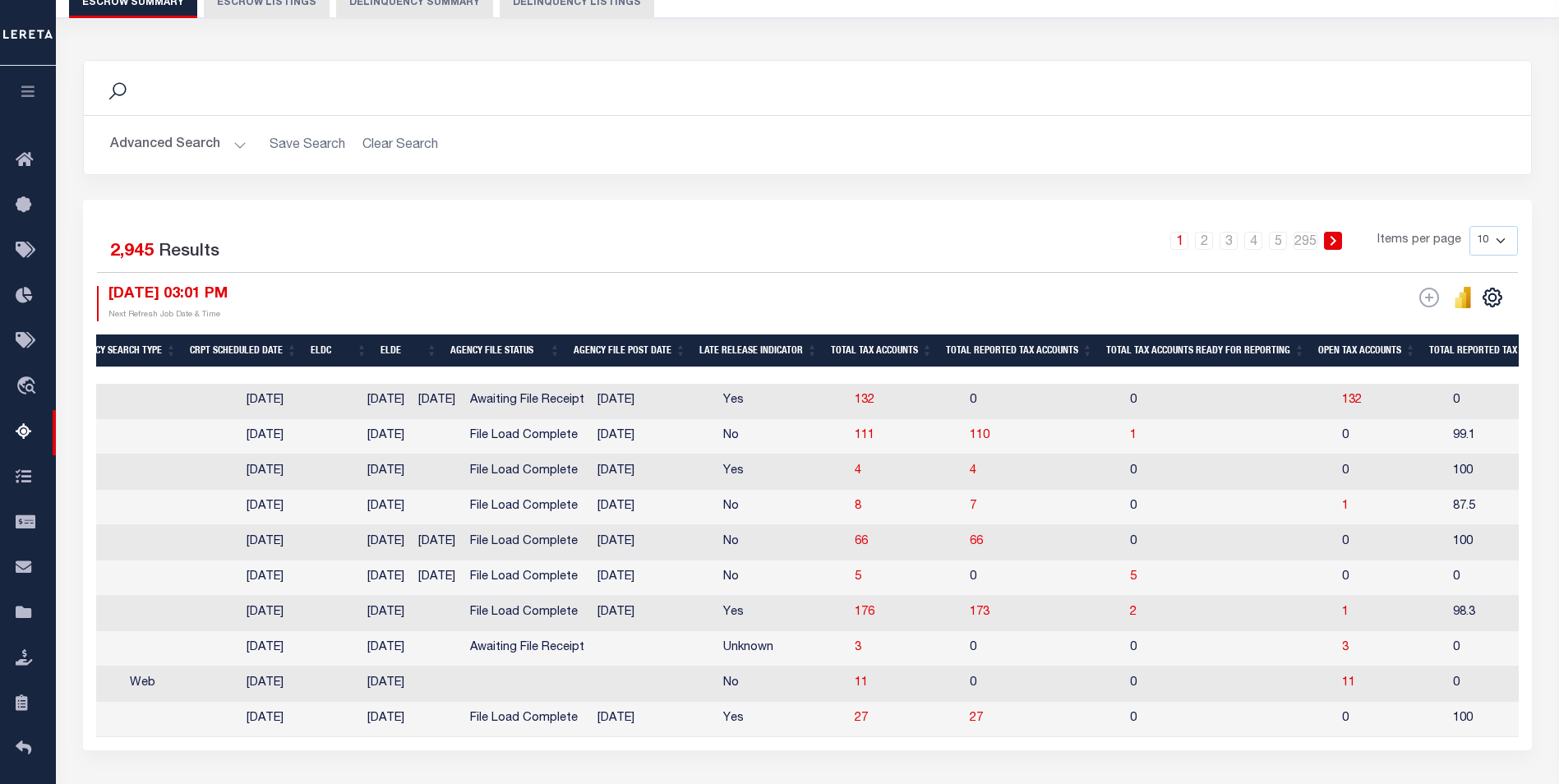
scroll to position [0, 703]
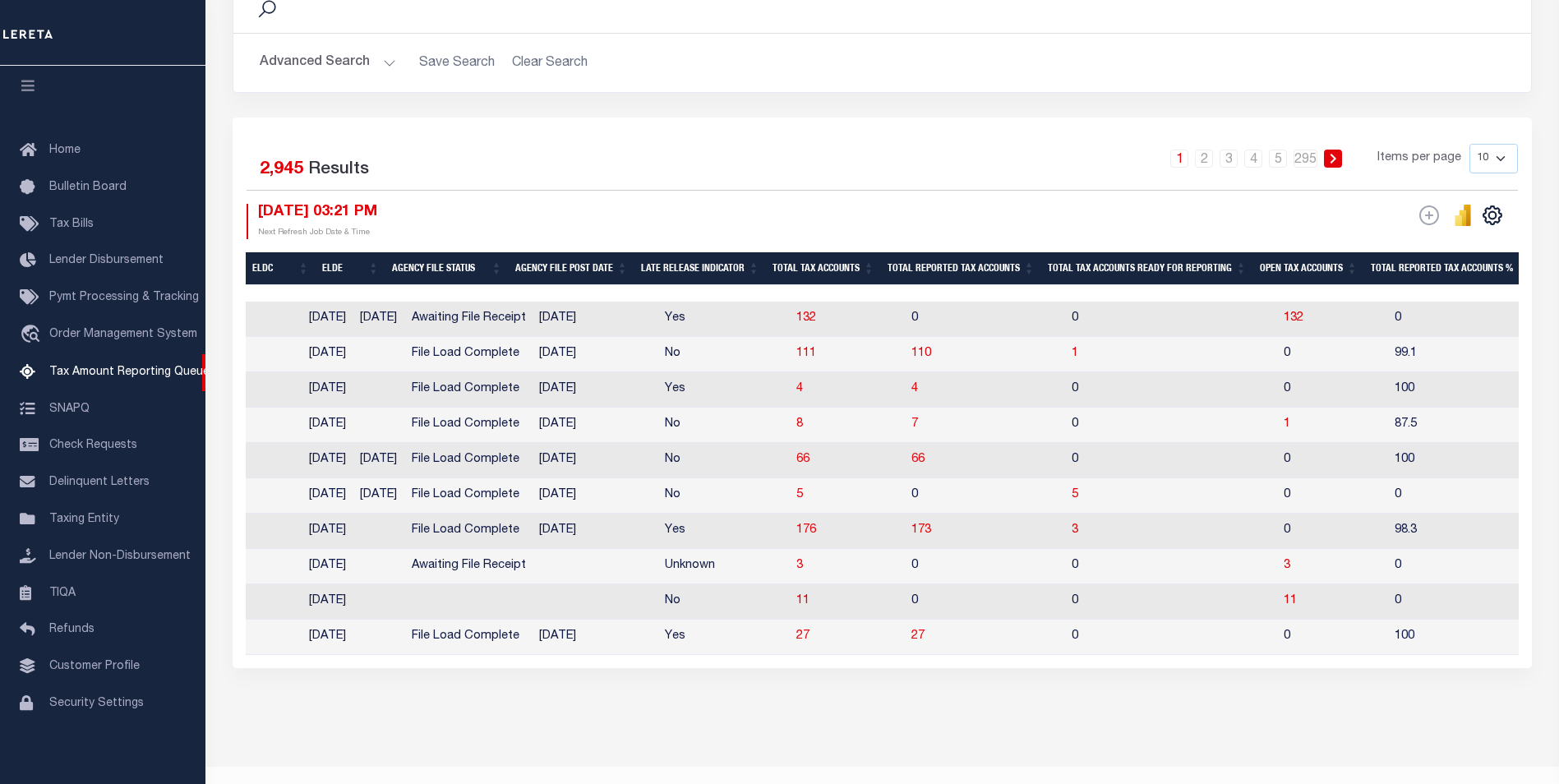
scroll to position [0, 909]
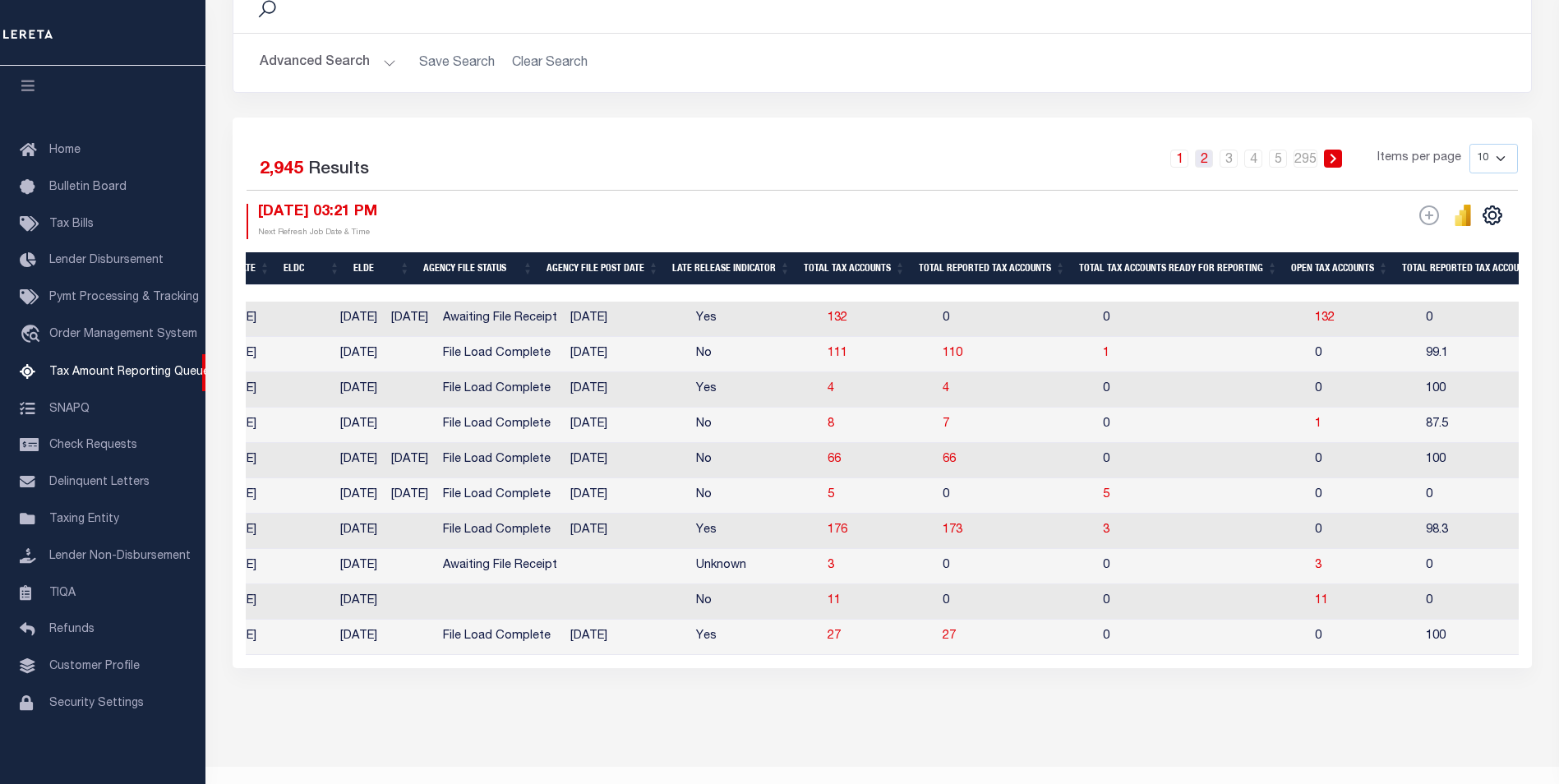
click at [1209, 160] on link "2" at bounding box center [1203, 158] width 18 height 18
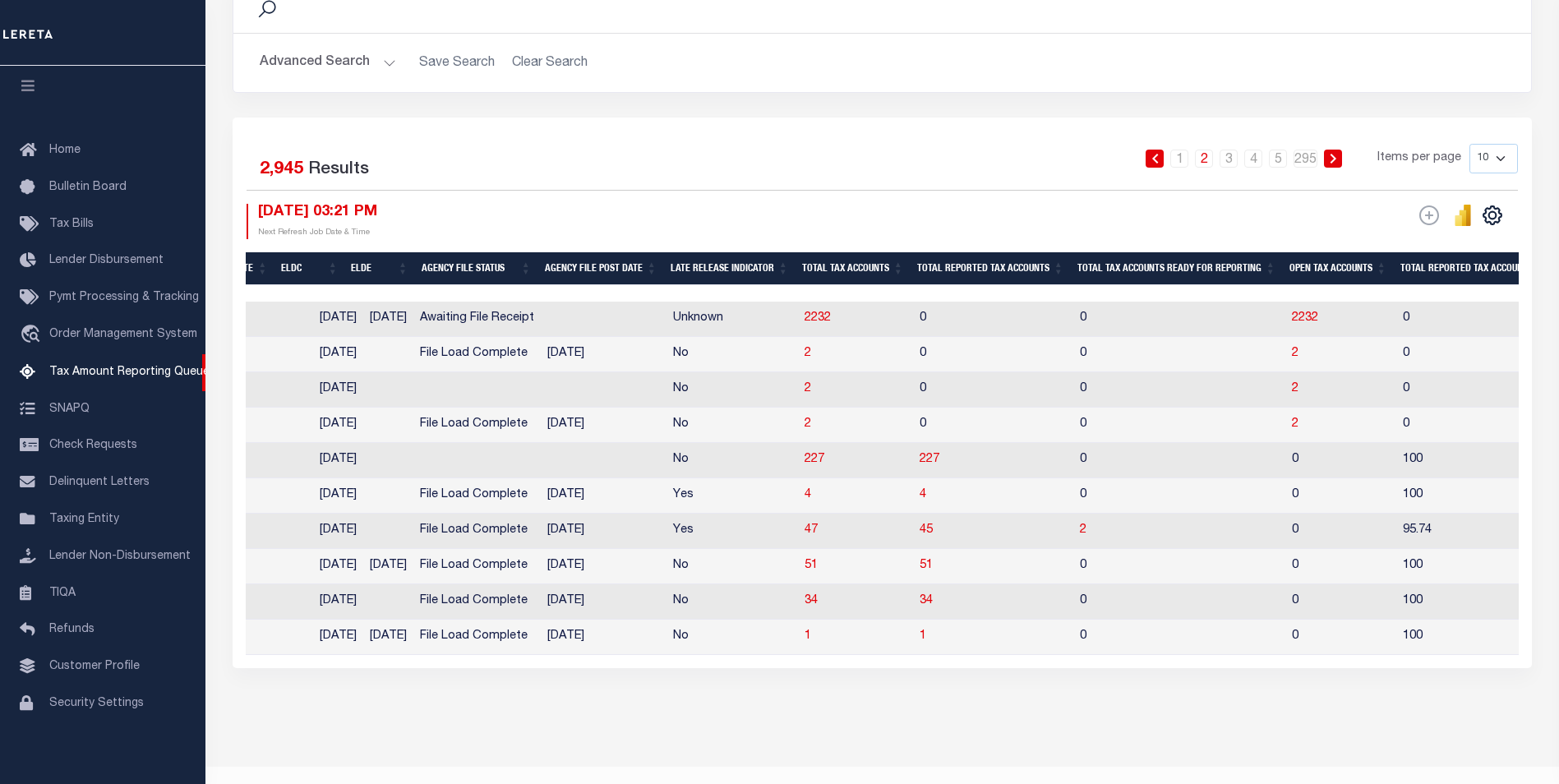
click at [1349, 260] on th "Open Tax Accounts" at bounding box center [1338, 269] width 111 height 34
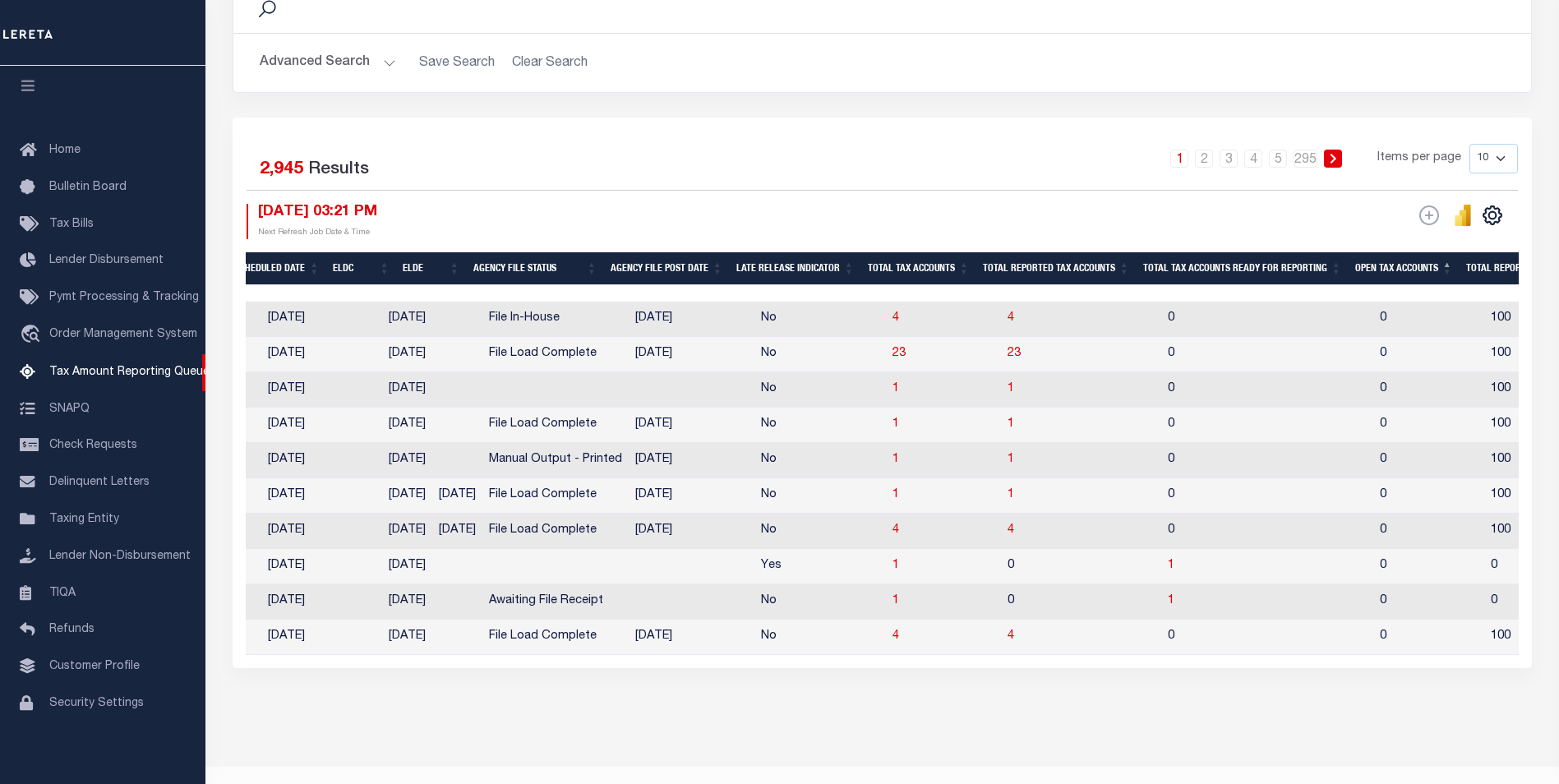
click at [1421, 267] on th "Open Tax Accounts" at bounding box center [1403, 269] width 111 height 34
